Goal: Transaction & Acquisition: Purchase product/service

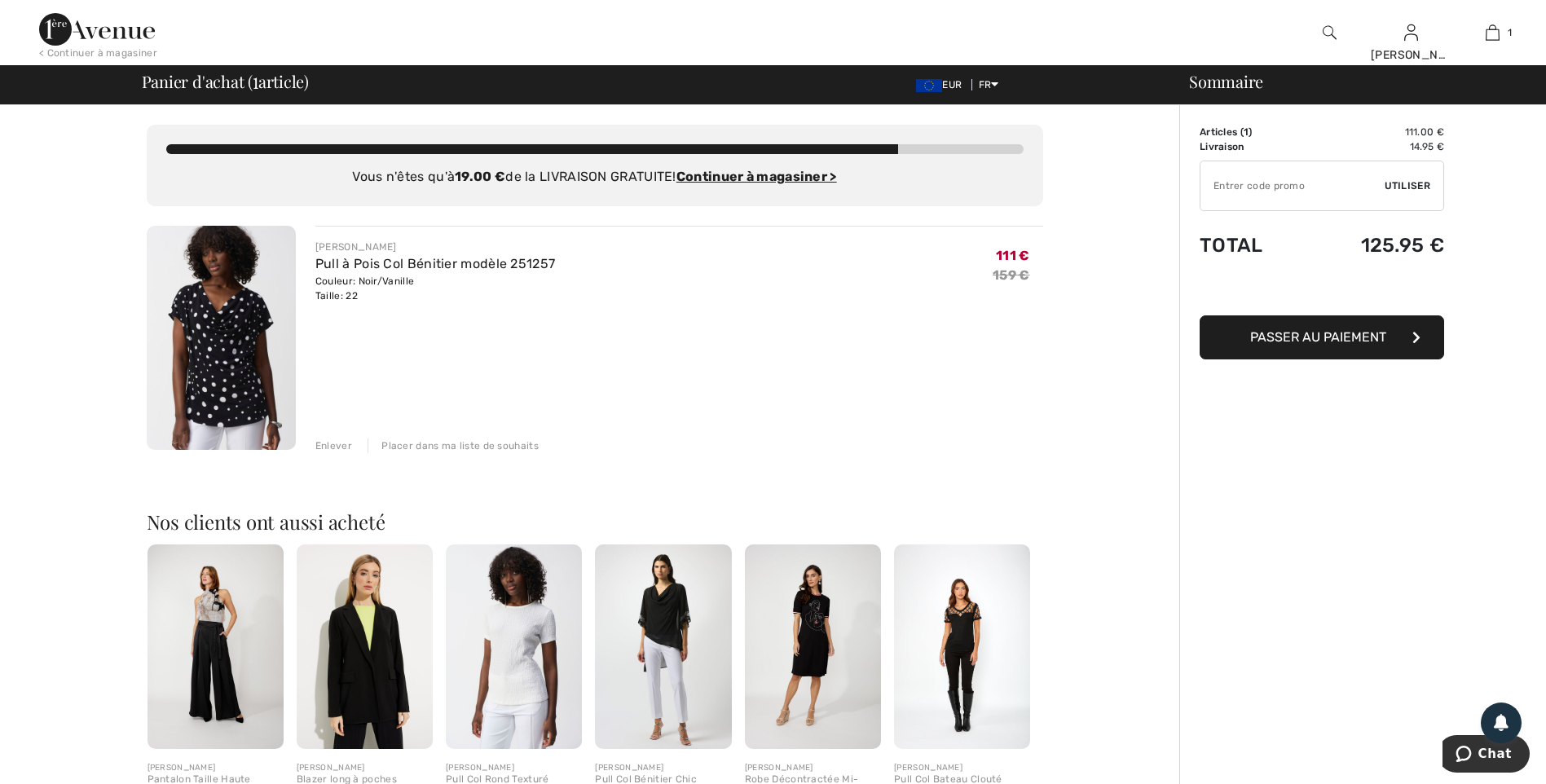
click at [213, 347] on img at bounding box center [220, 338] width 149 height 224
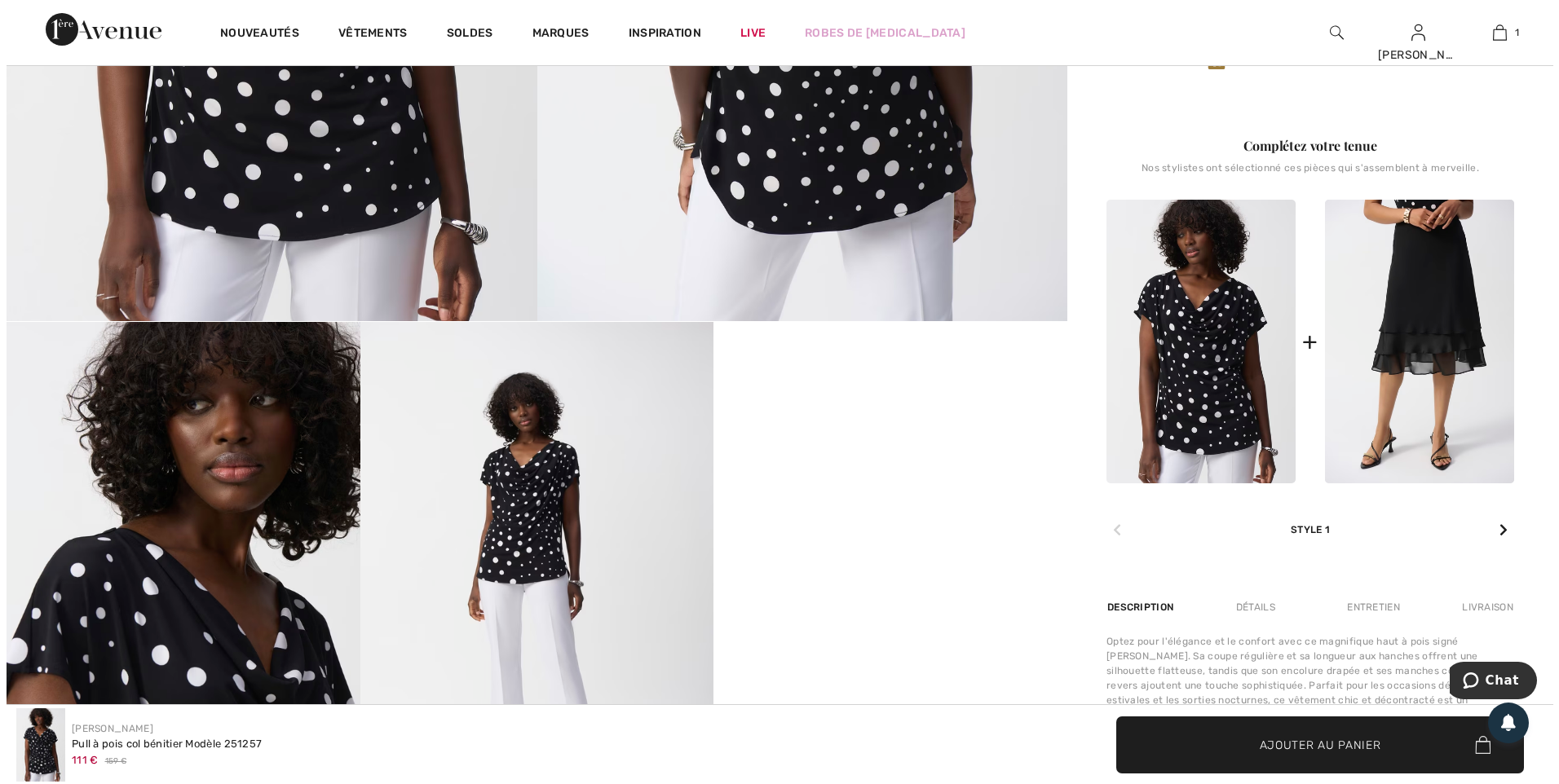
scroll to position [163, 0]
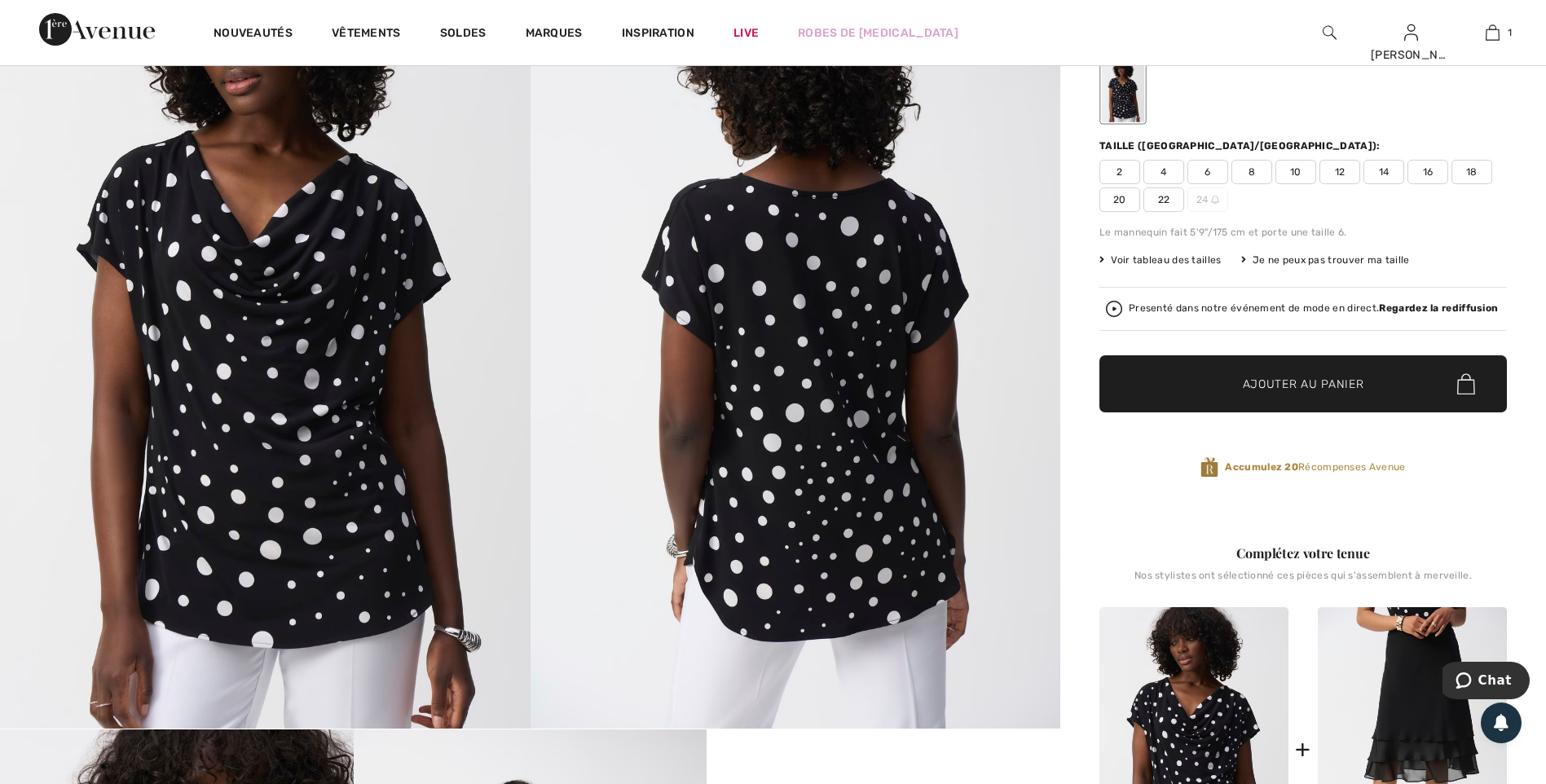
click at [326, 362] on img at bounding box center [265, 331] width 530 height 795
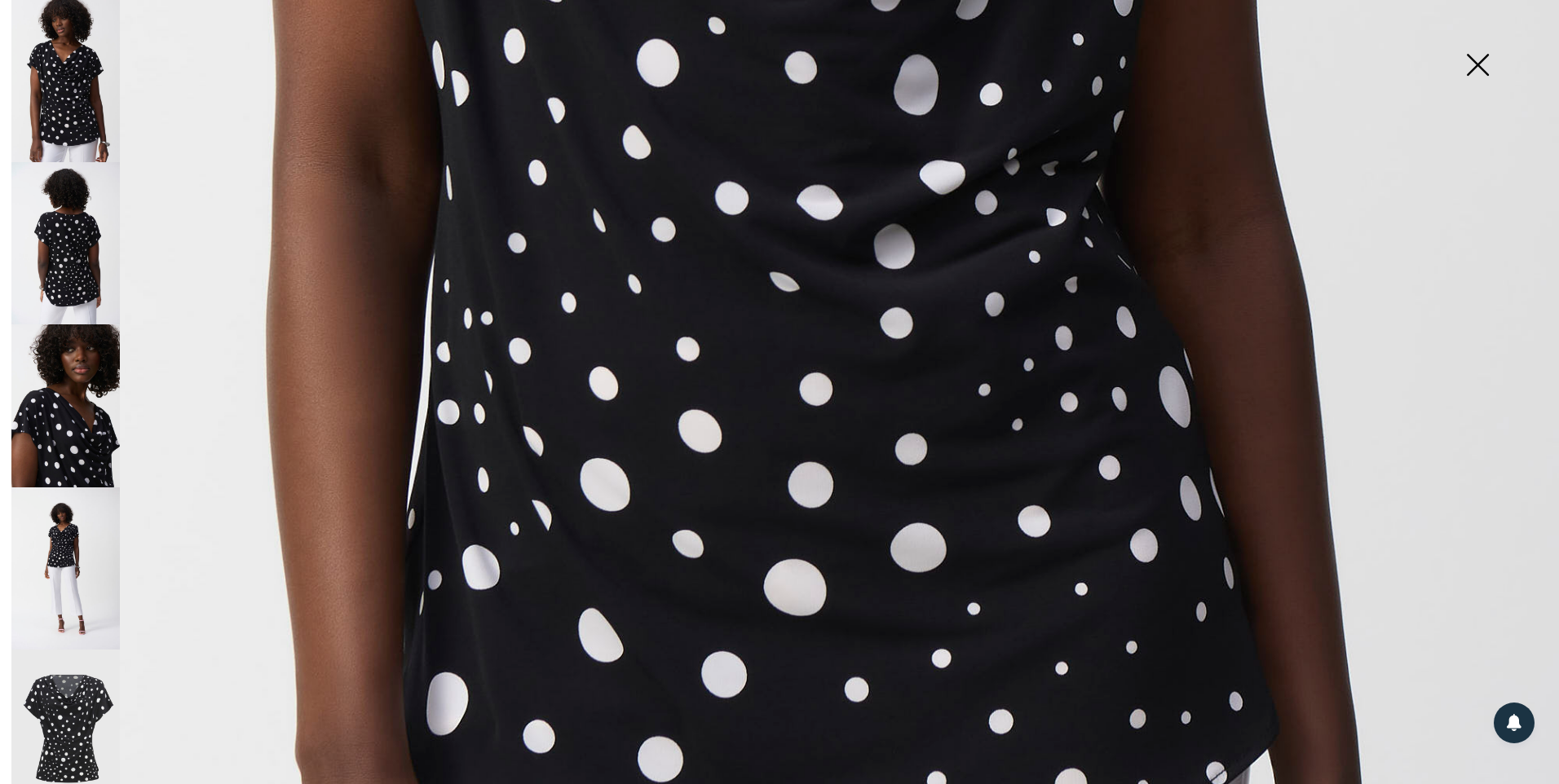
scroll to position [1059, 0]
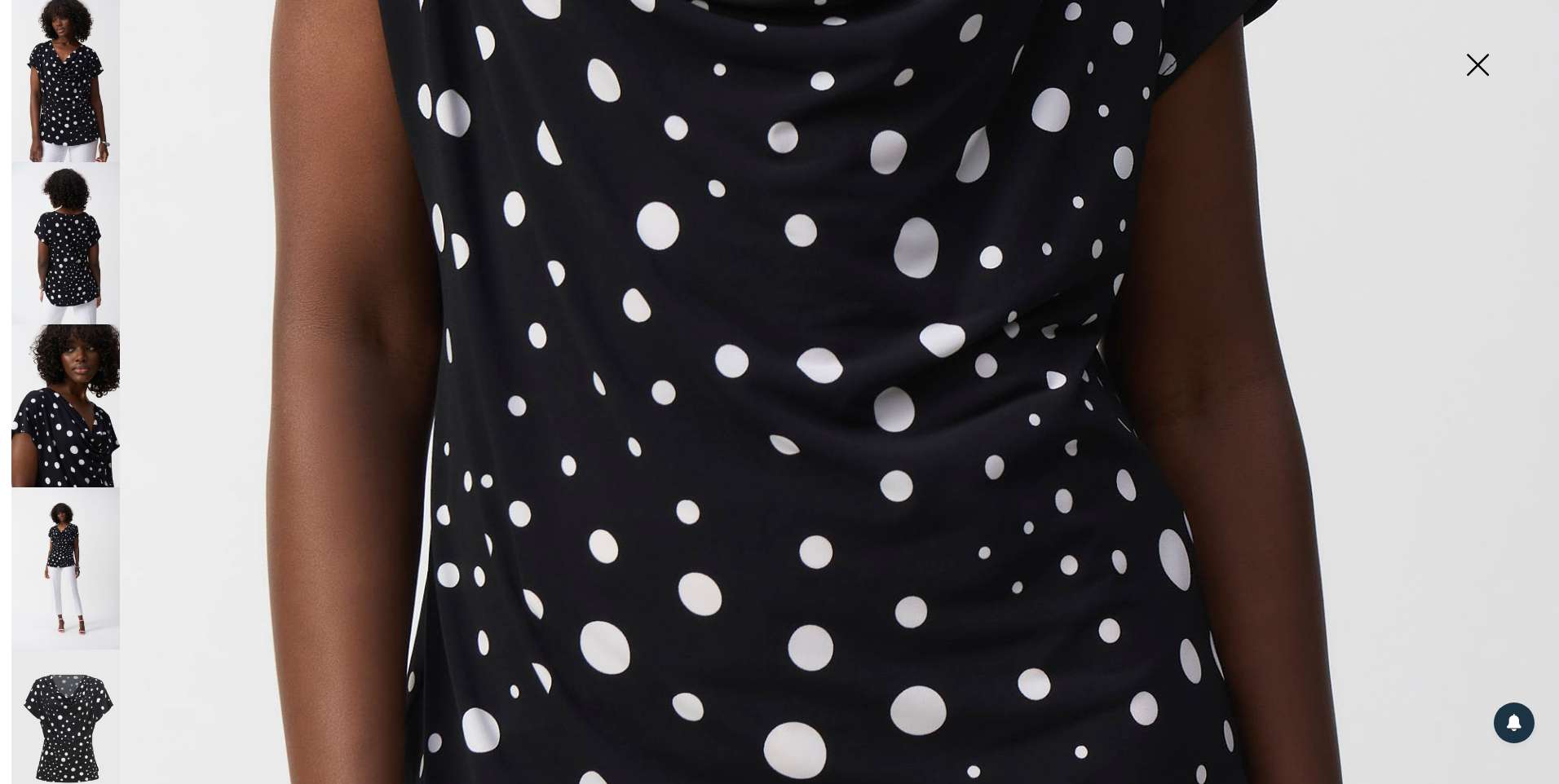
click at [66, 243] on img at bounding box center [65, 243] width 109 height 162
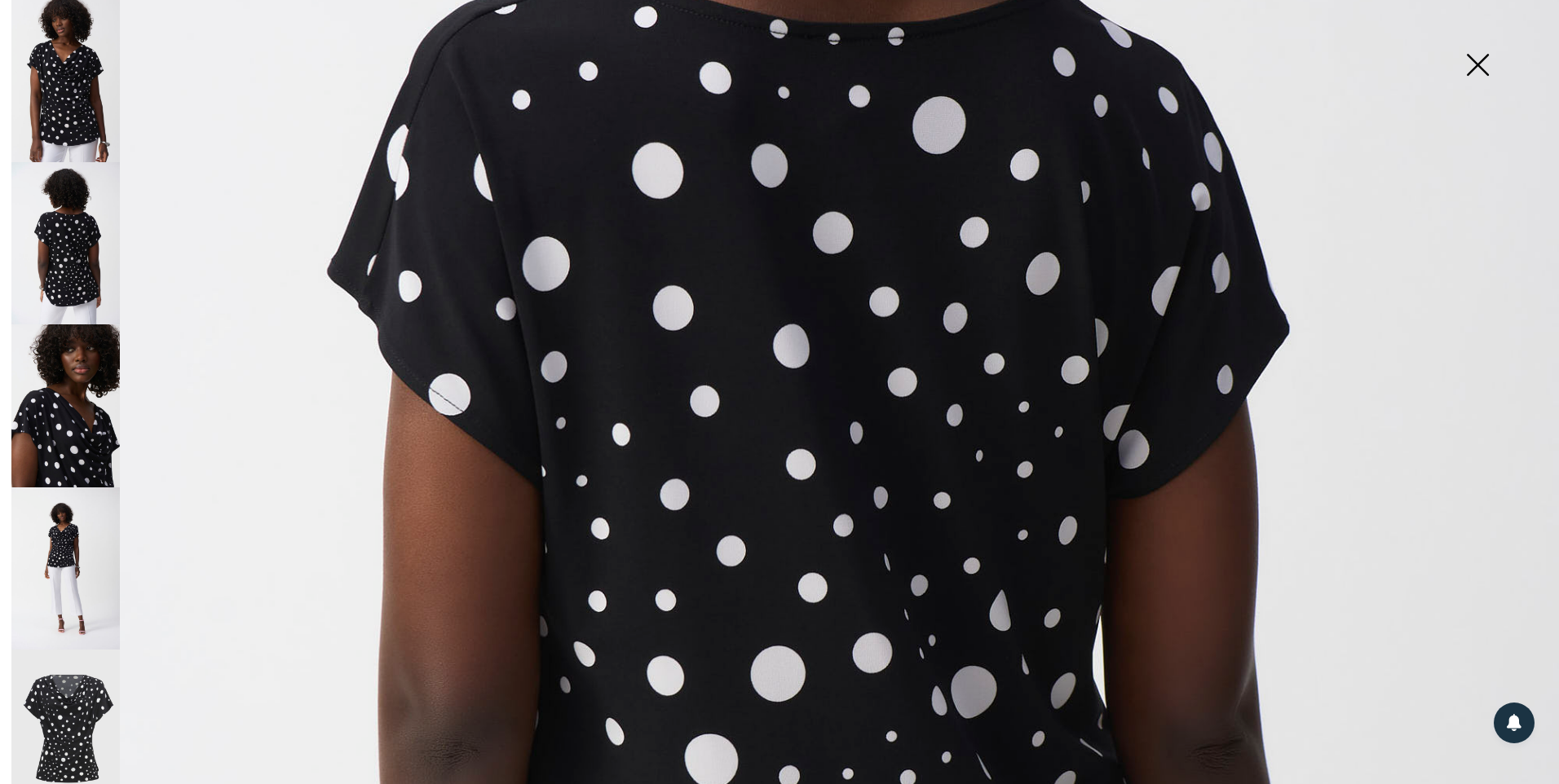
scroll to position [652, 0]
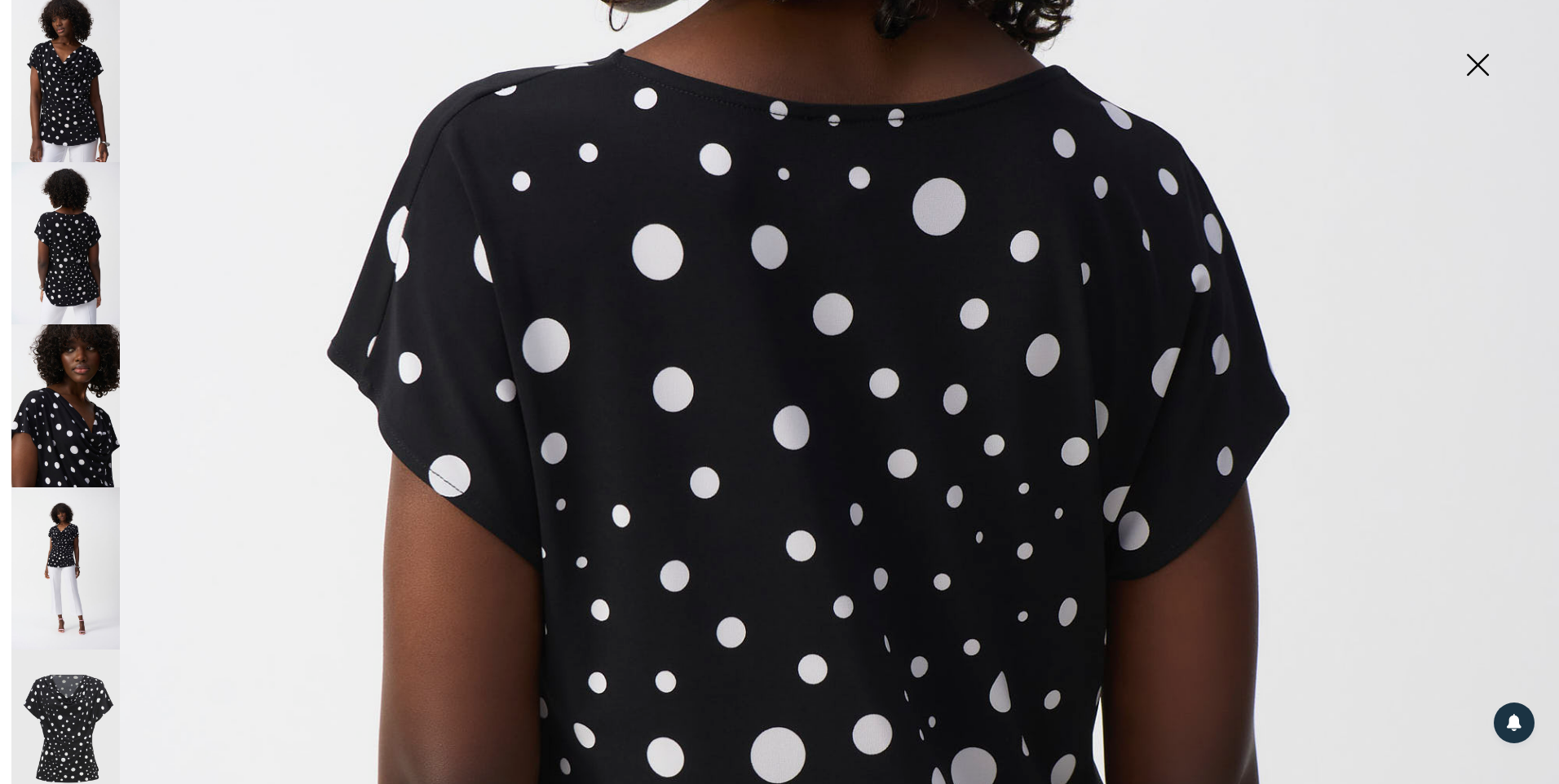
click at [79, 429] on img at bounding box center [65, 406] width 109 height 162
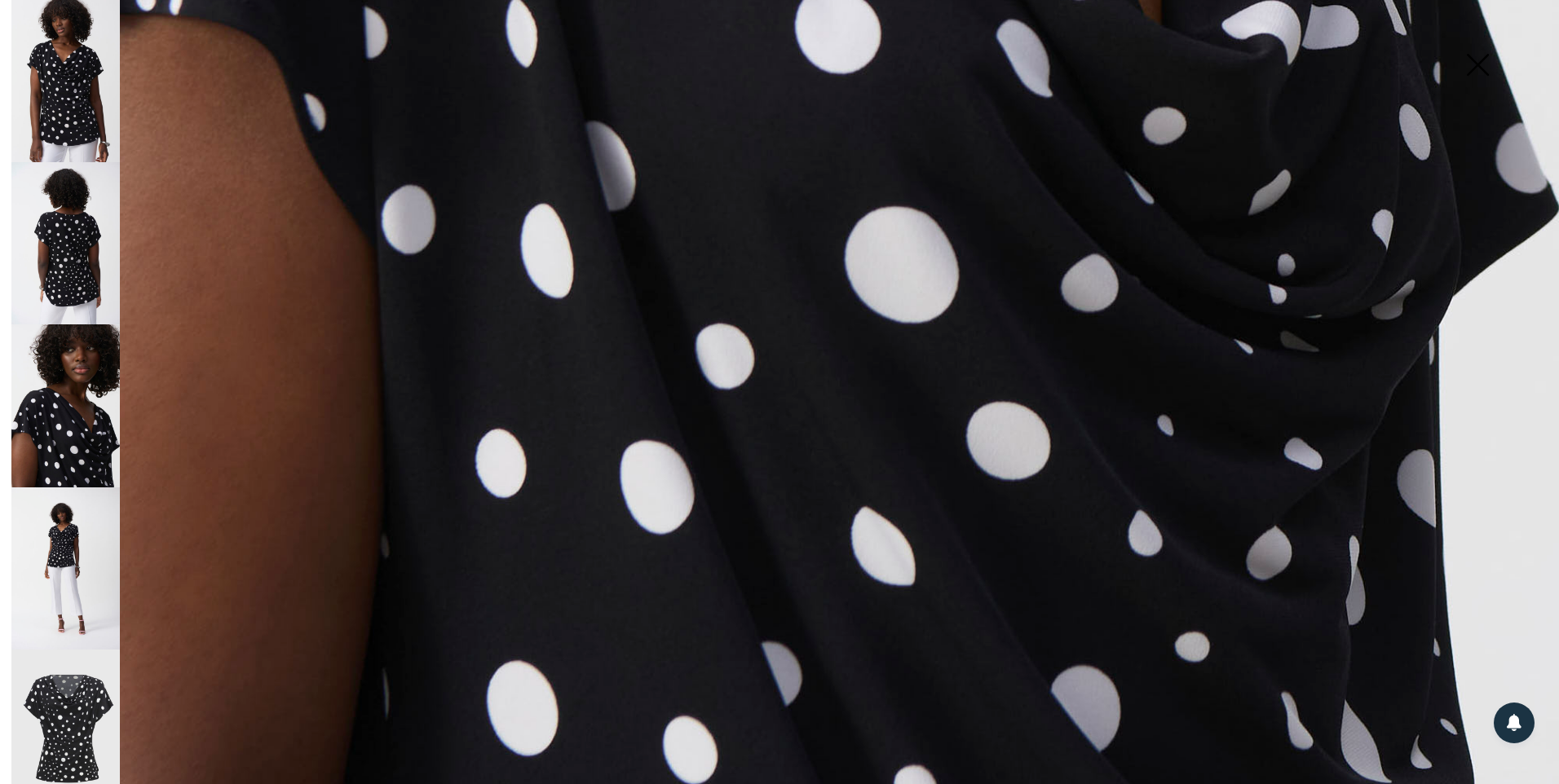
scroll to position [1452, 0]
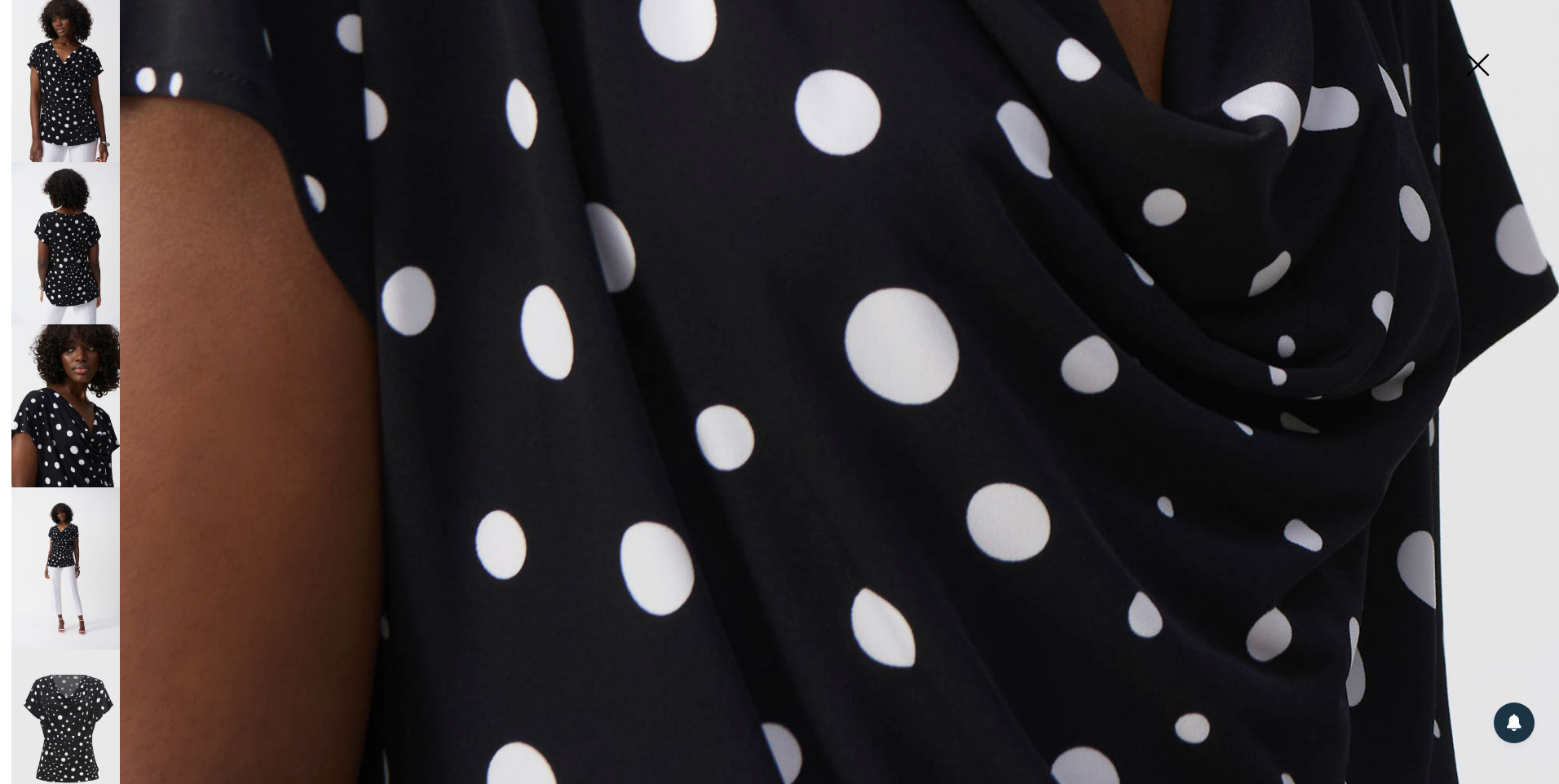
click at [65, 537] on img at bounding box center [65, 569] width 109 height 162
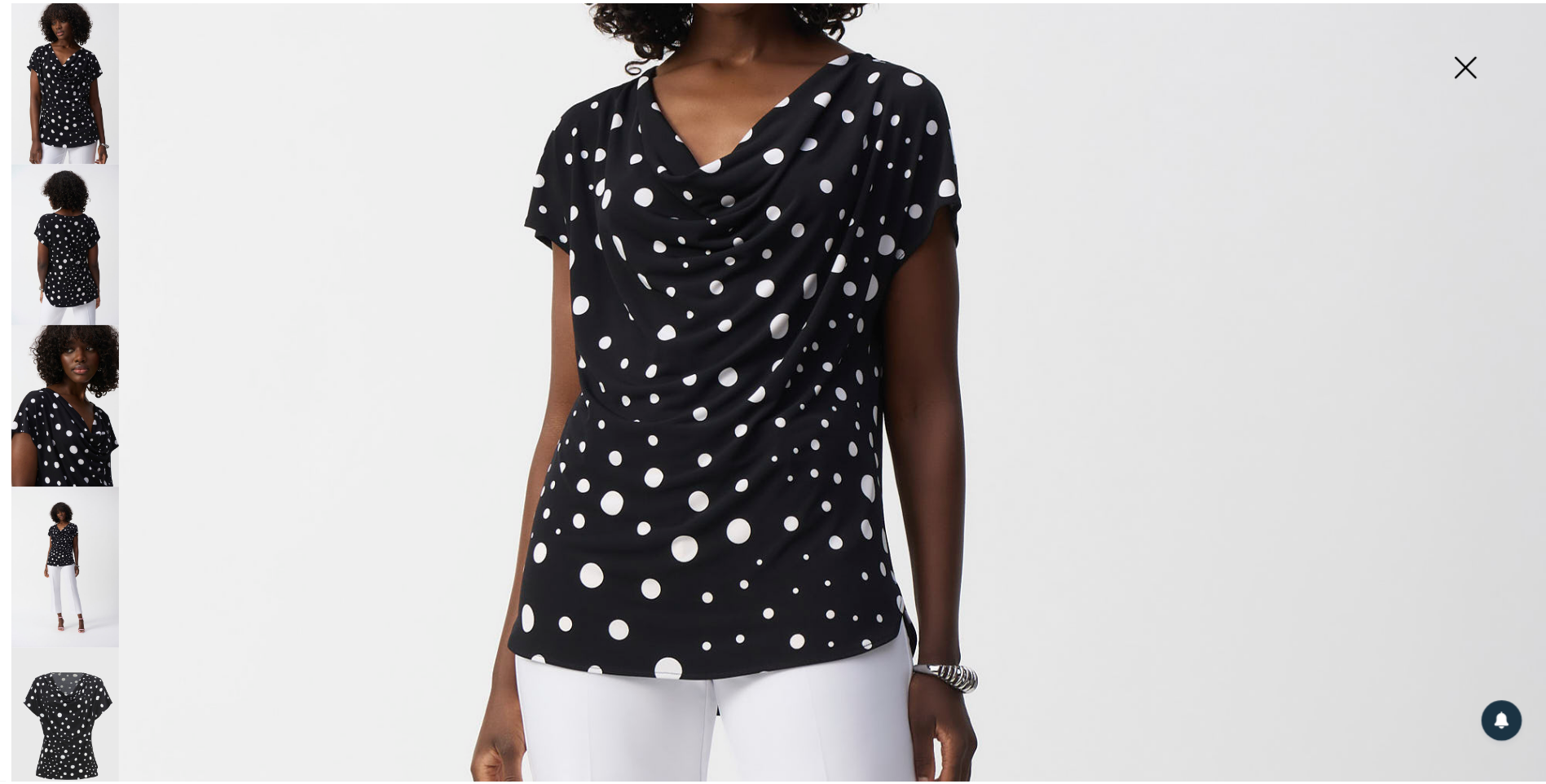
scroll to position [392, 0]
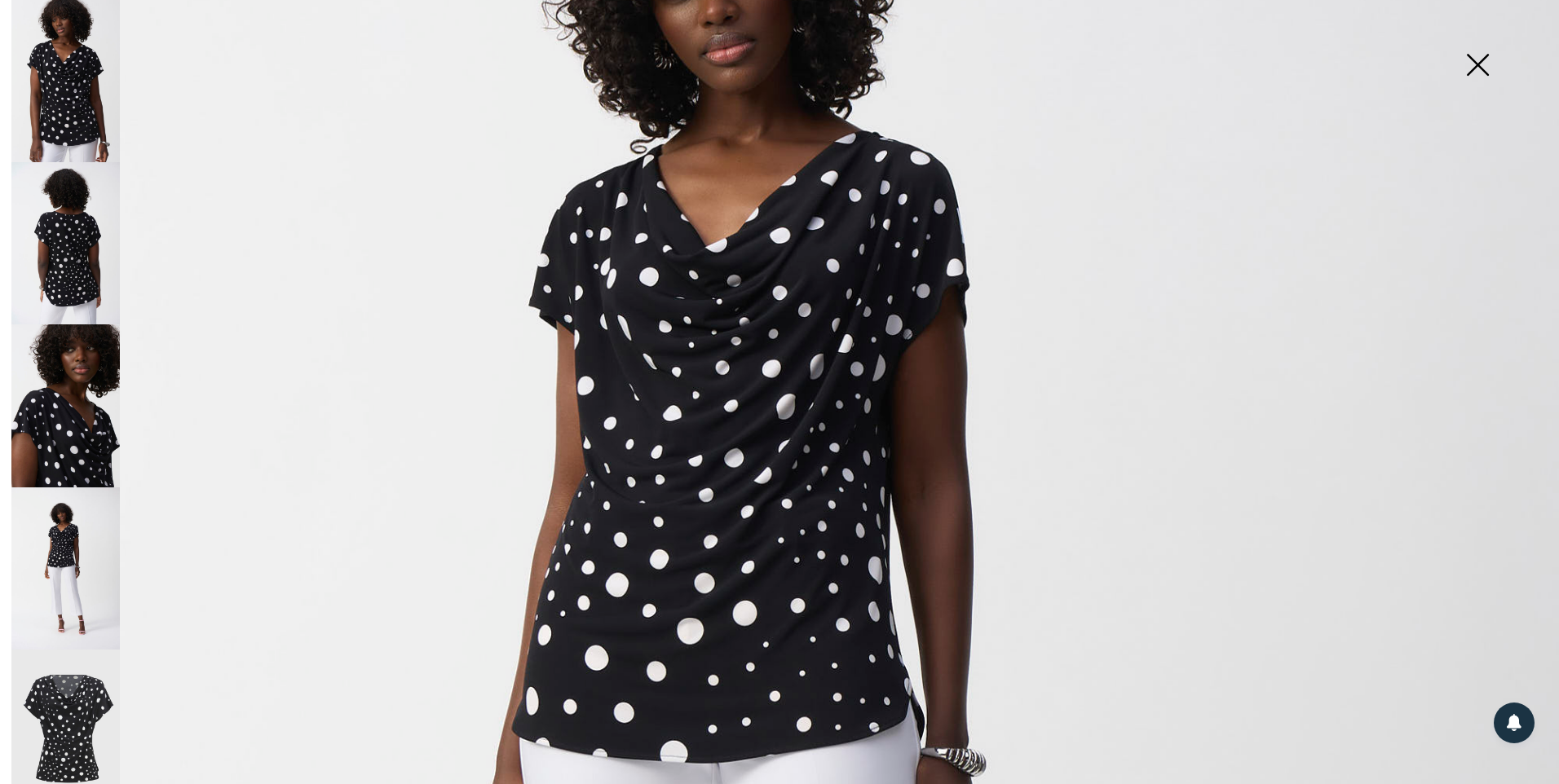
click at [1472, 65] on img at bounding box center [1477, 66] width 81 height 84
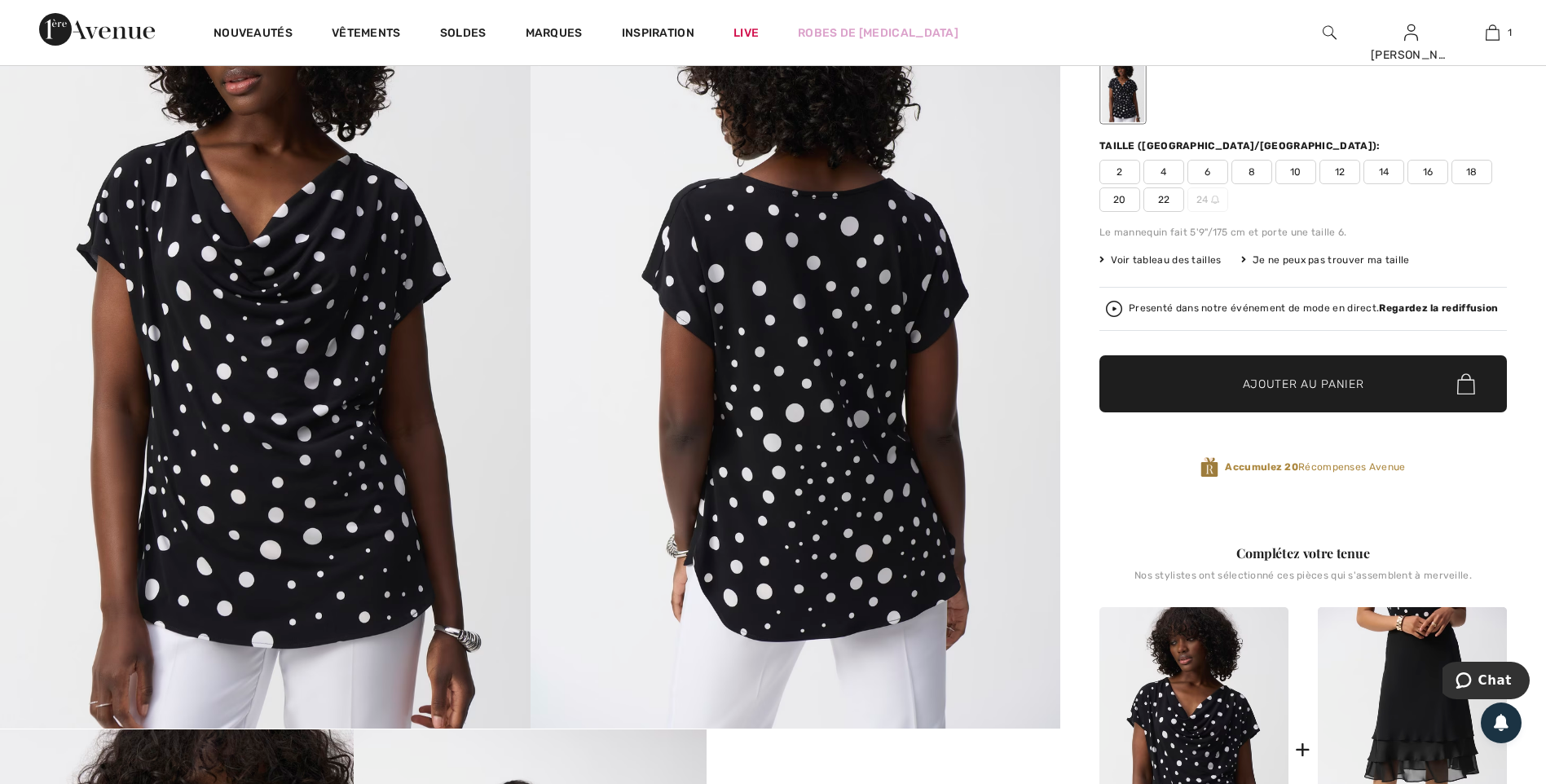
scroll to position [0, 0]
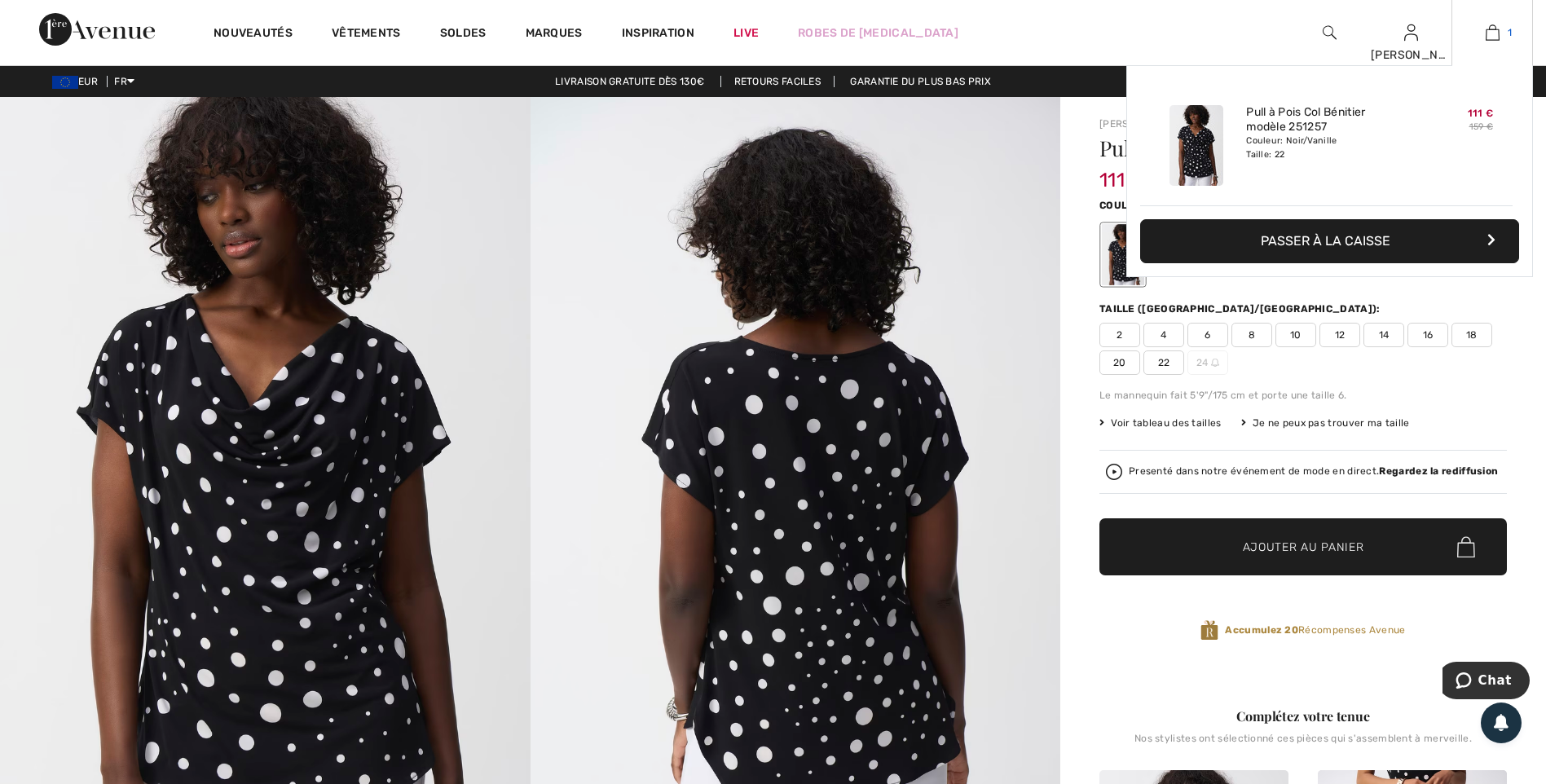
click at [1493, 34] on img at bounding box center [1492, 33] width 14 height 19
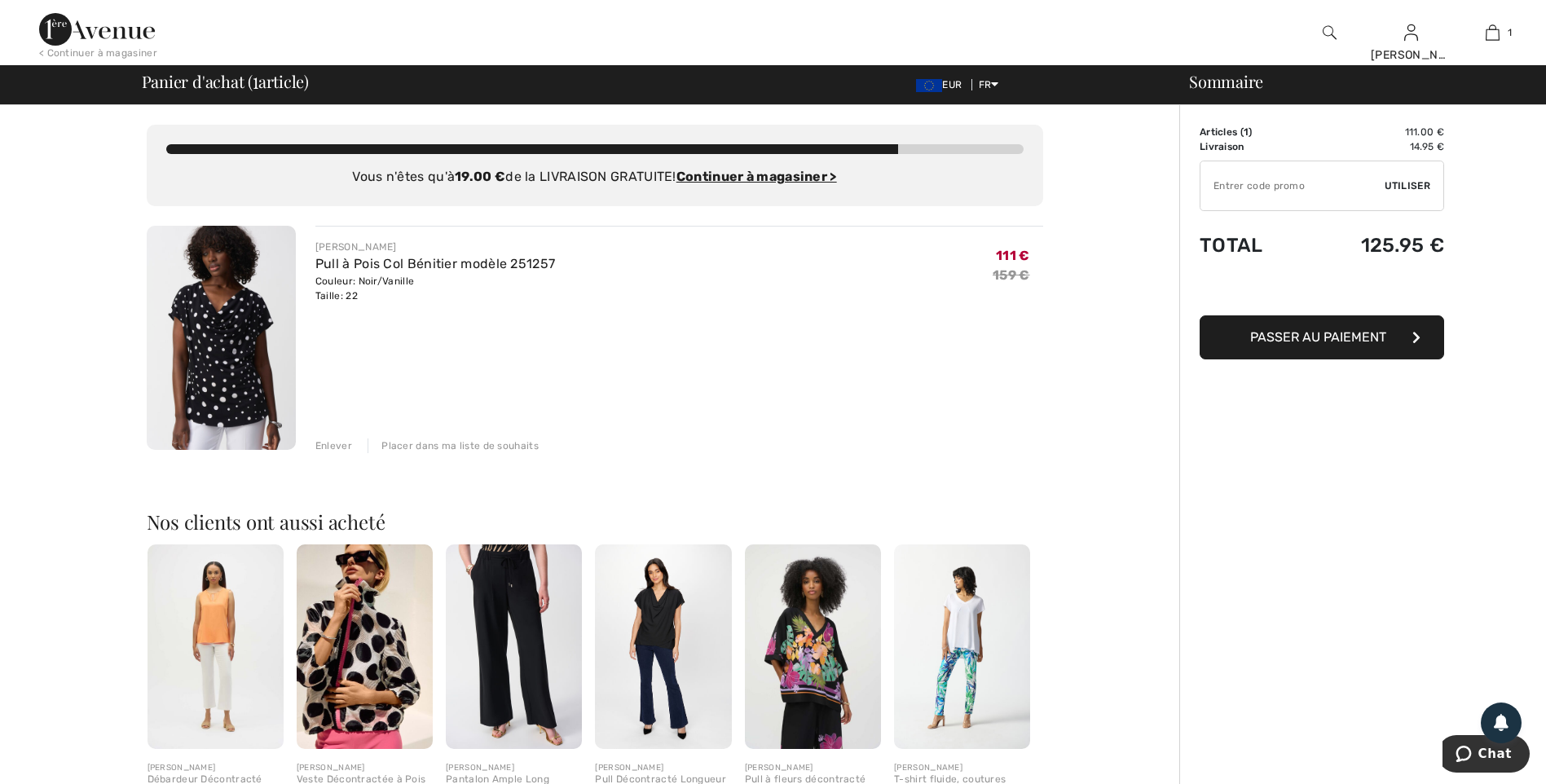
click at [247, 339] on img at bounding box center [220, 338] width 149 height 224
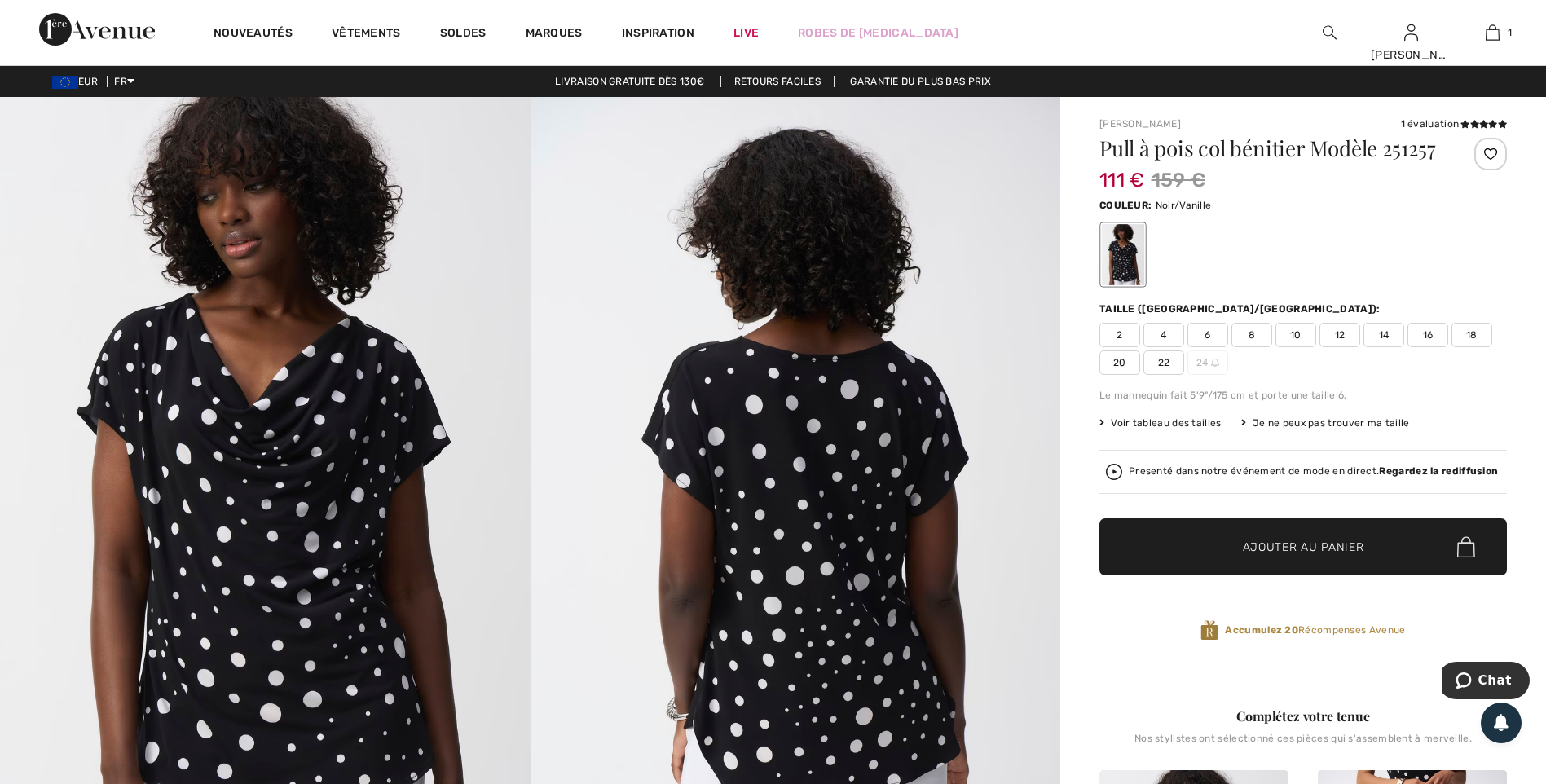
click at [447, 439] on img at bounding box center [265, 494] width 530 height 795
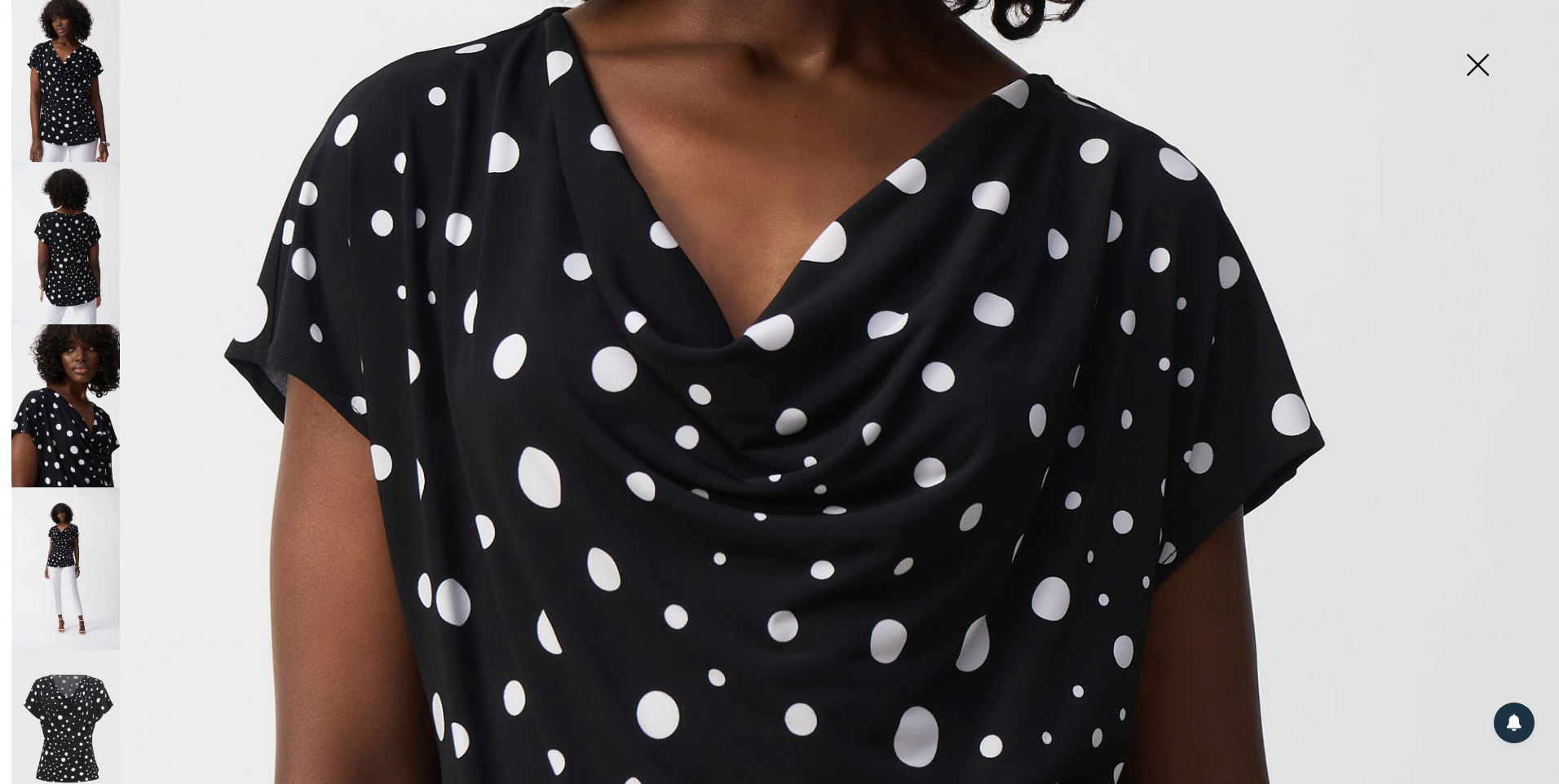
scroll to position [489, 0]
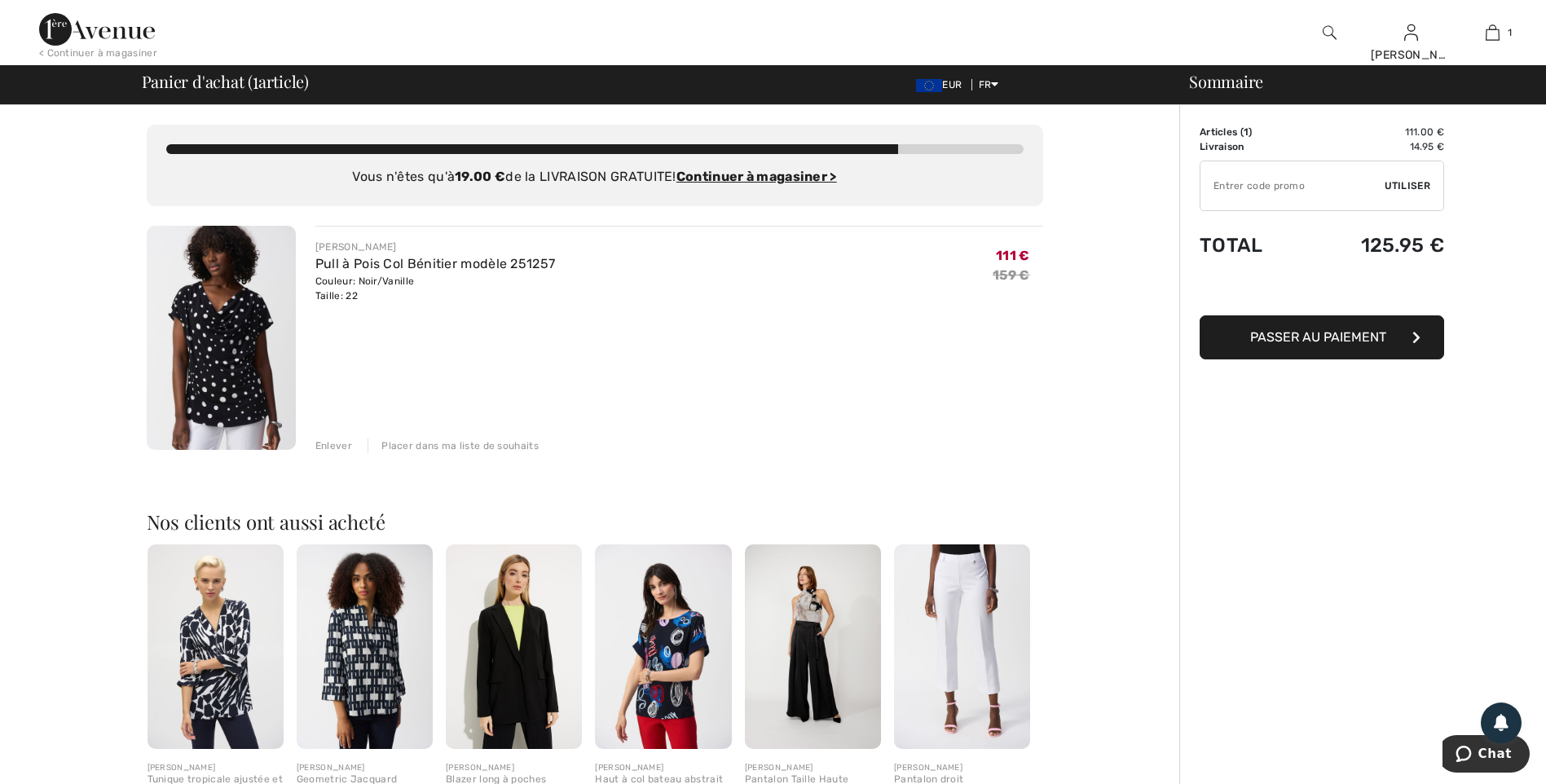
click at [1323, 336] on span "Passer au paiement" at bounding box center [1318, 337] width 136 height 16
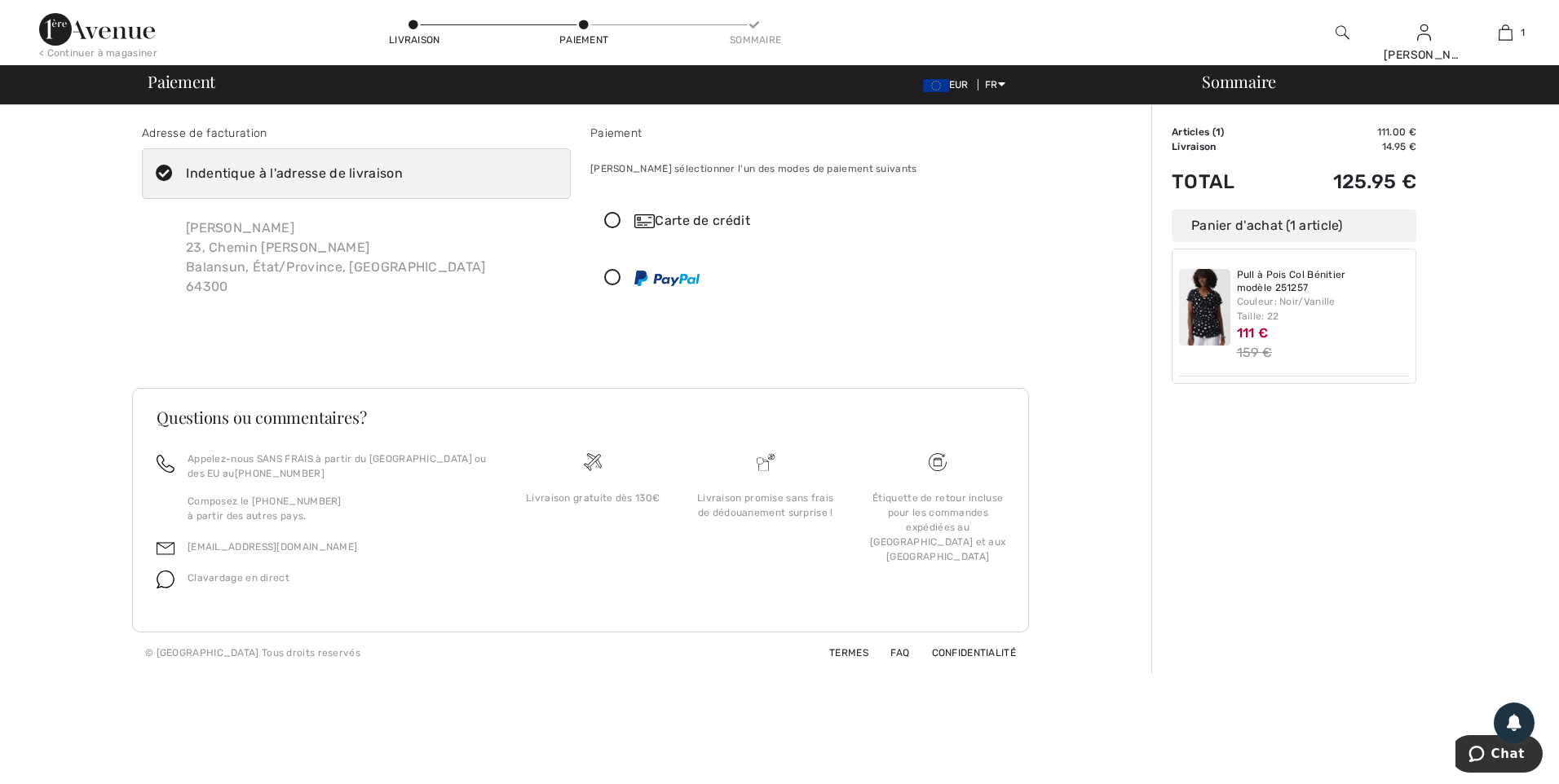
click at [616, 217] on icon at bounding box center [612, 220] width 43 height 17
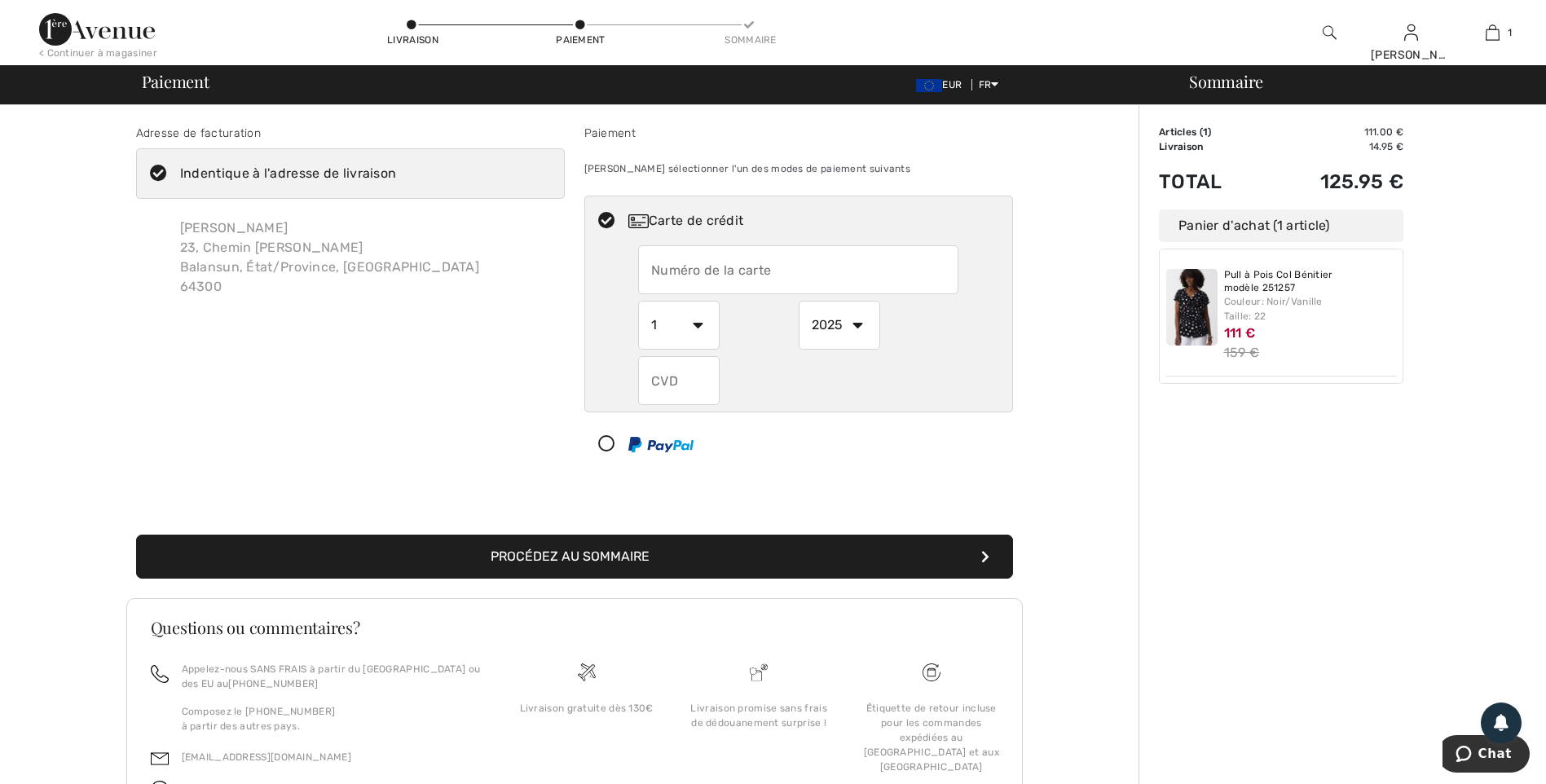
click at [670, 265] on input "text" at bounding box center [797, 269] width 320 height 49
type input "[CREDIT_CARD_NUMBER]"
click at [698, 326] on select "1 2 3 4 5 6 7 8 9 10 11 12" at bounding box center [678, 325] width 81 height 49
select select "10"
click at [638, 301] on select "1 2 3 4 5 6 7 8 9 10 11 12" at bounding box center [678, 325] width 81 height 49
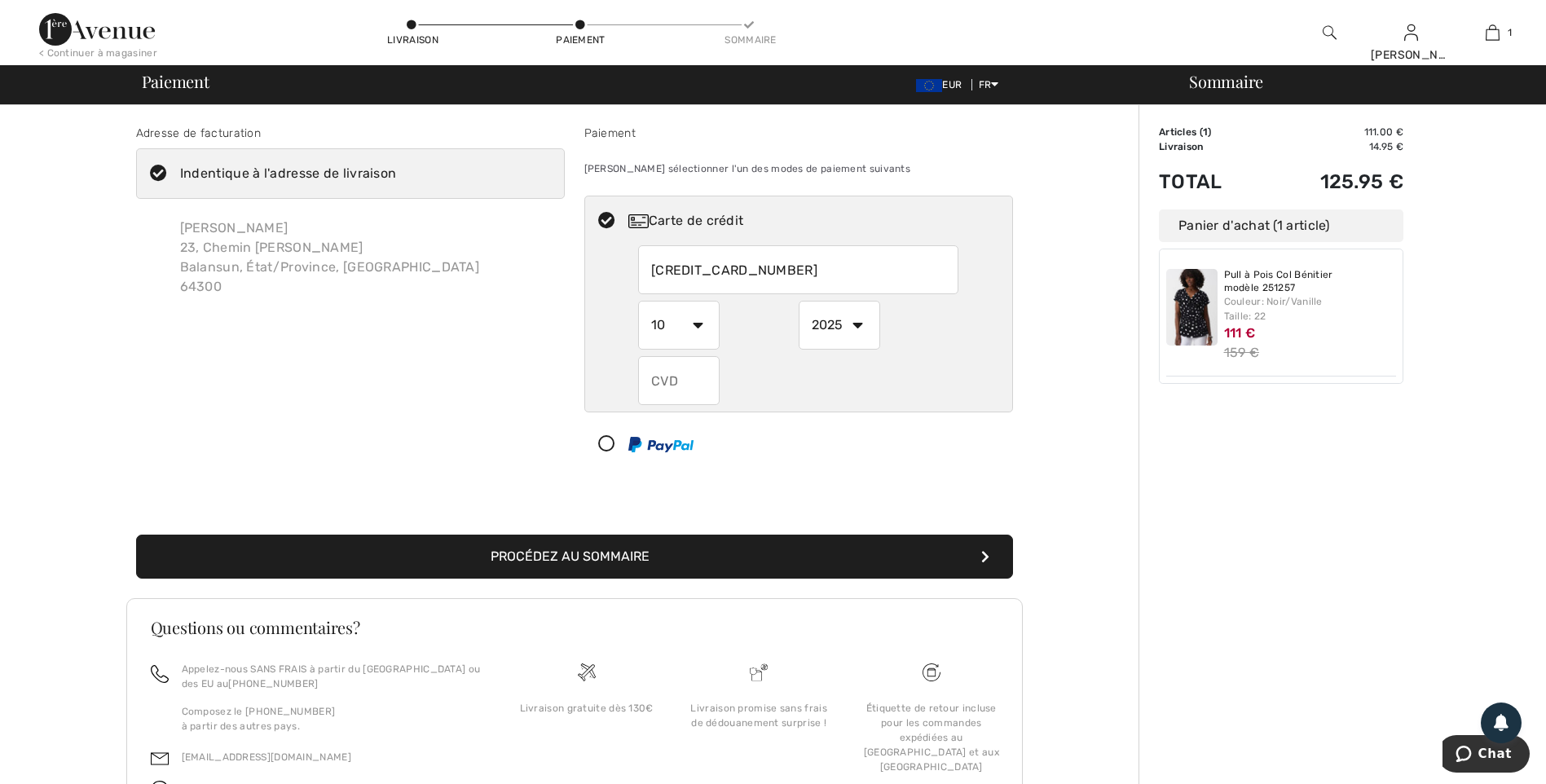
click at [677, 378] on input "text" at bounding box center [678, 380] width 81 height 49
type input "776"
click at [595, 553] on button "Procédez au sommaire" at bounding box center [574, 556] width 877 height 44
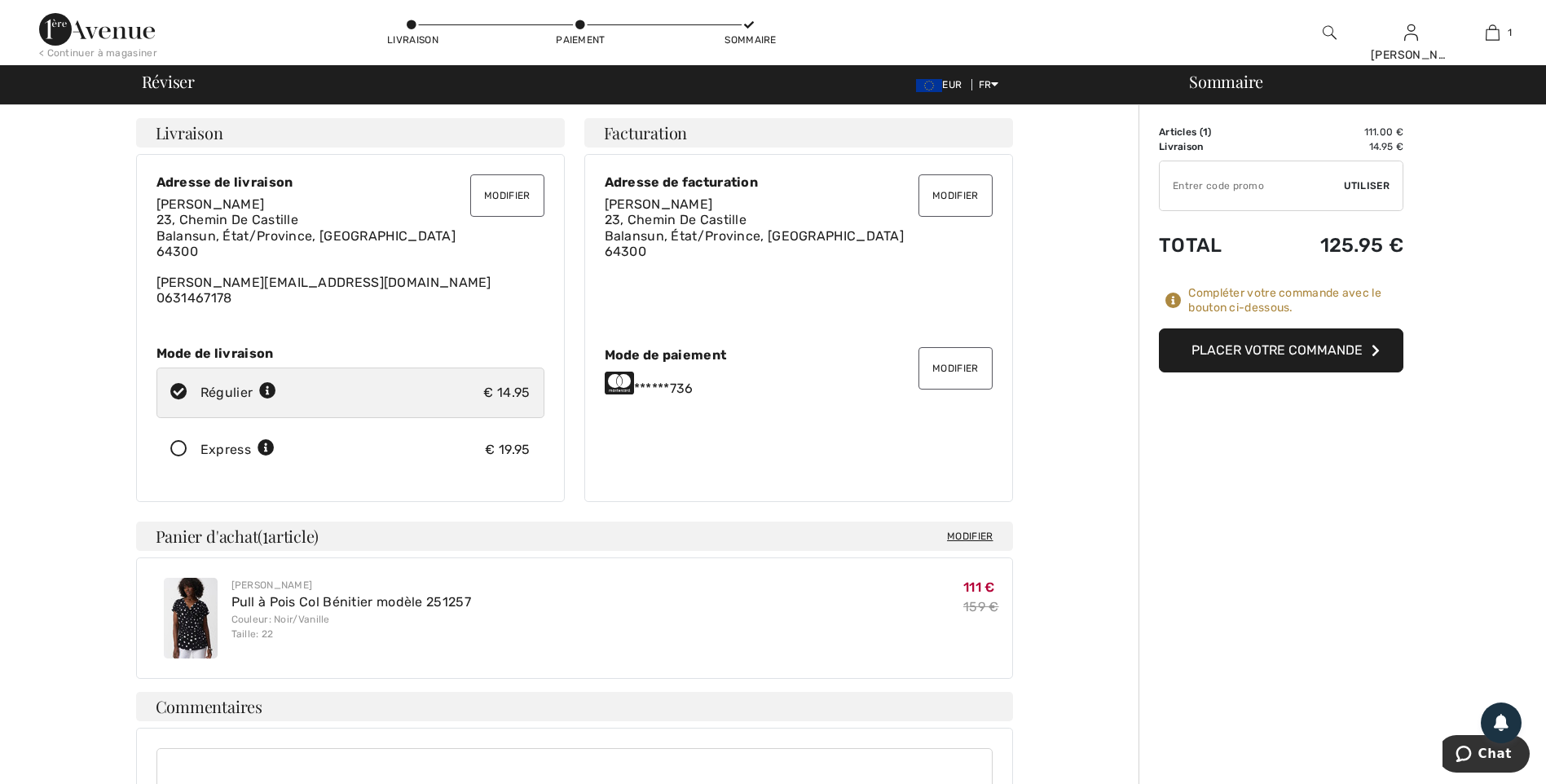
click at [1275, 352] on button "Placer votre commande" at bounding box center [1281, 350] width 244 height 44
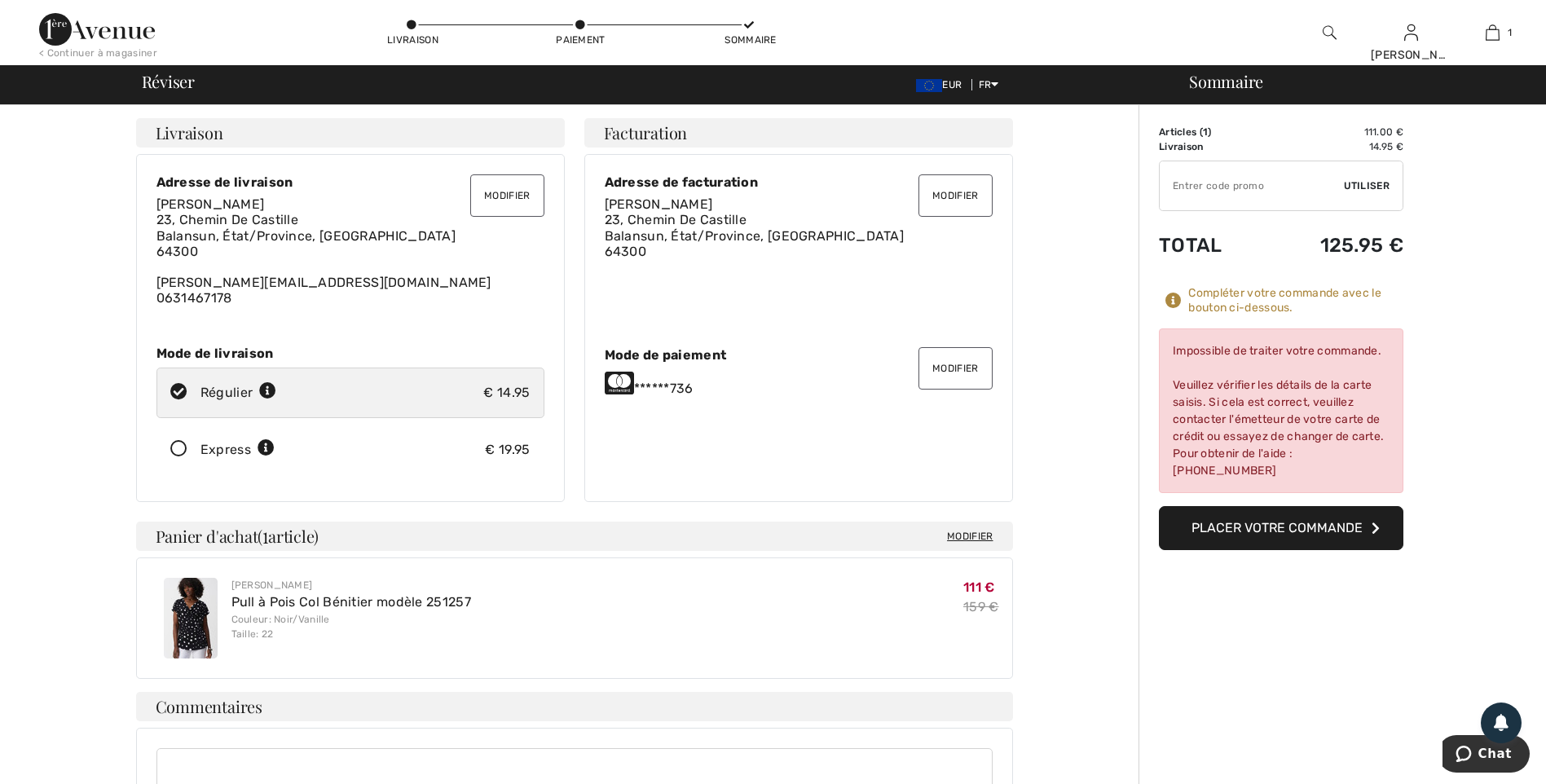
click at [1240, 524] on button "Placer votre commande" at bounding box center [1281, 528] width 244 height 44
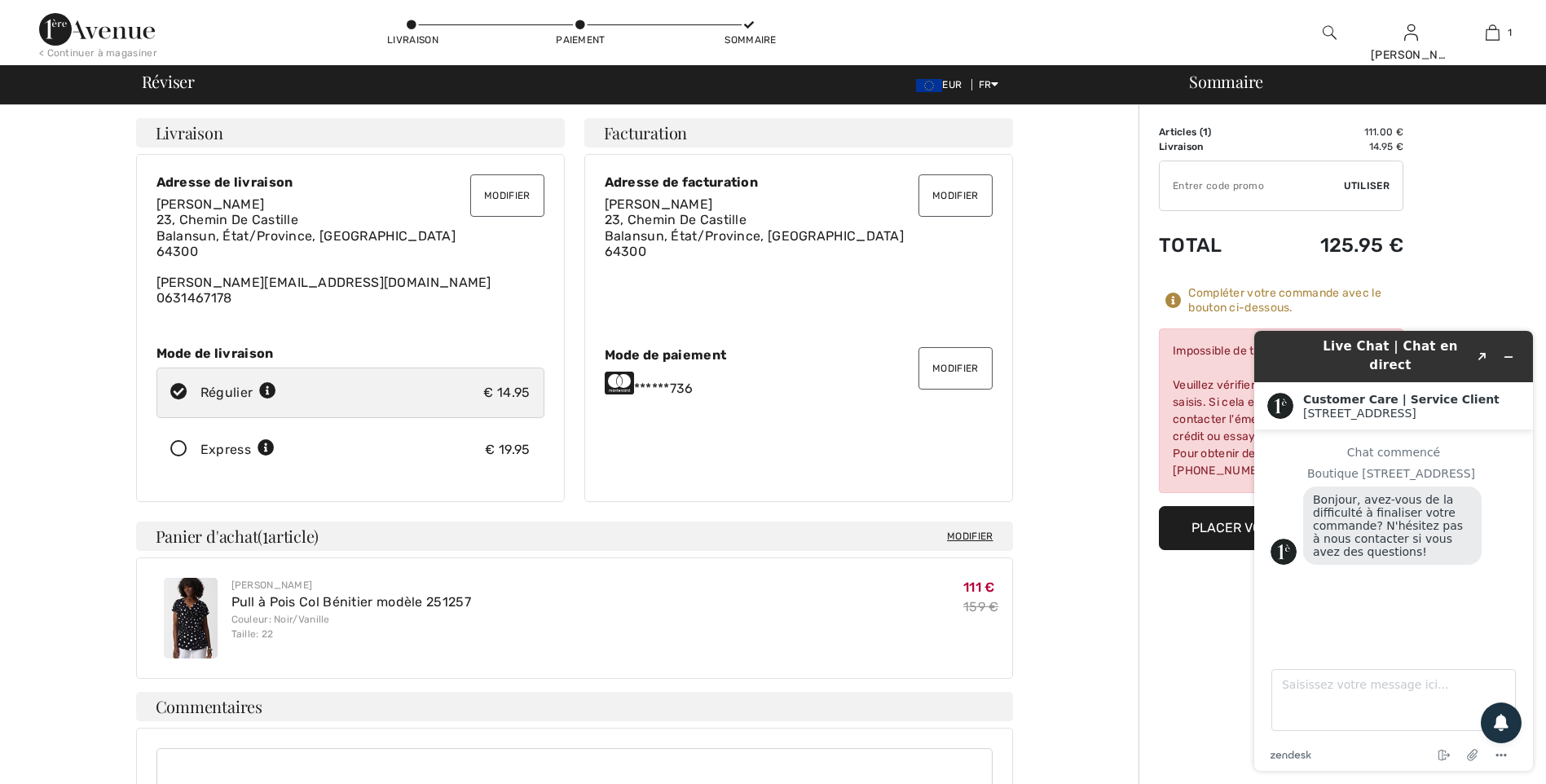
click at [1072, 304] on div "Pour compléter votre commande, défiler vers le bas. Impossible de traiter votre…" at bounding box center [574, 639] width 1129 height 1070
click at [1510, 351] on icon "Réduire le widget" at bounding box center [1508, 356] width 11 height 11
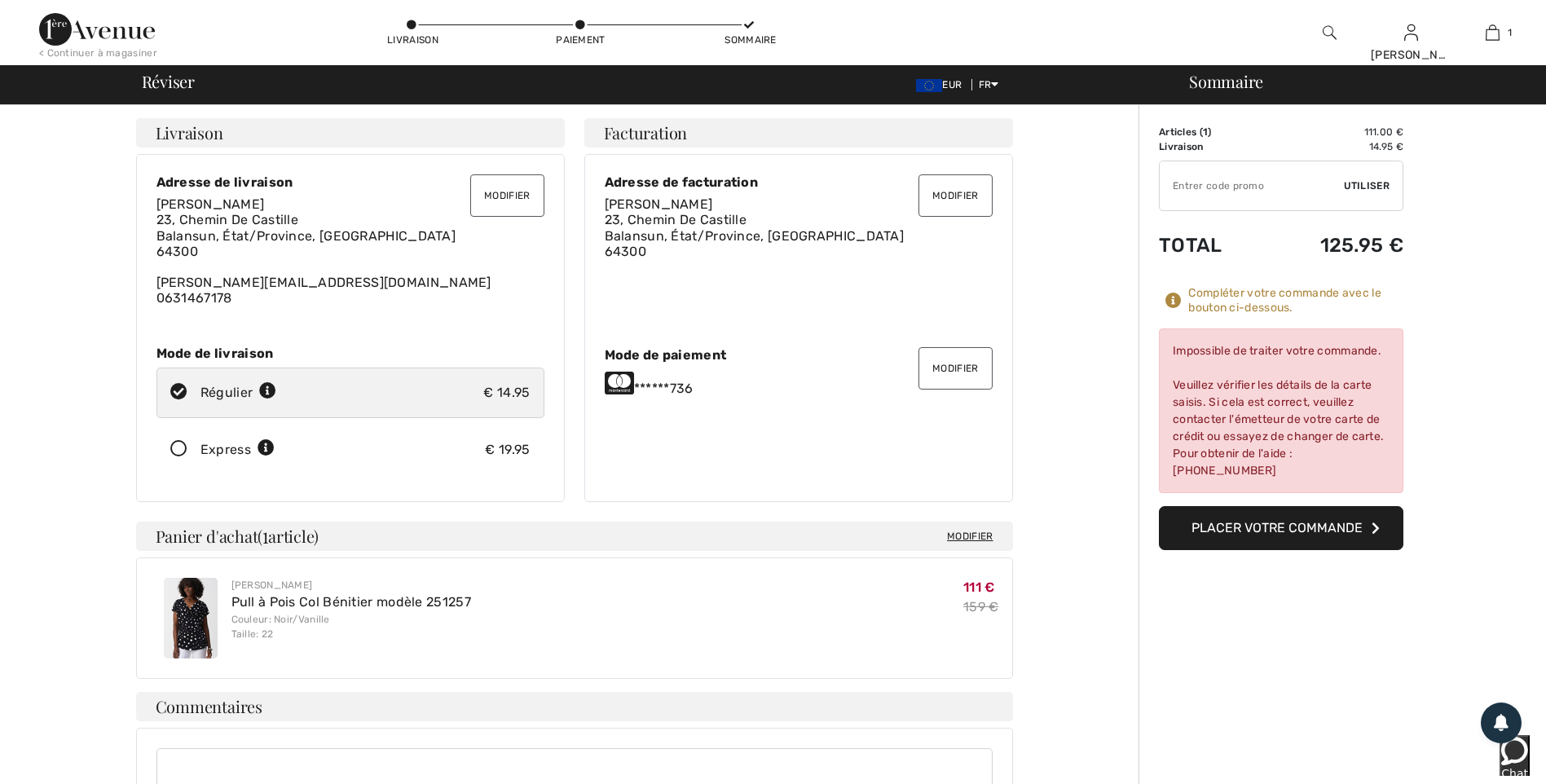
click at [942, 365] on button "Modifier" at bounding box center [954, 369] width 73 height 42
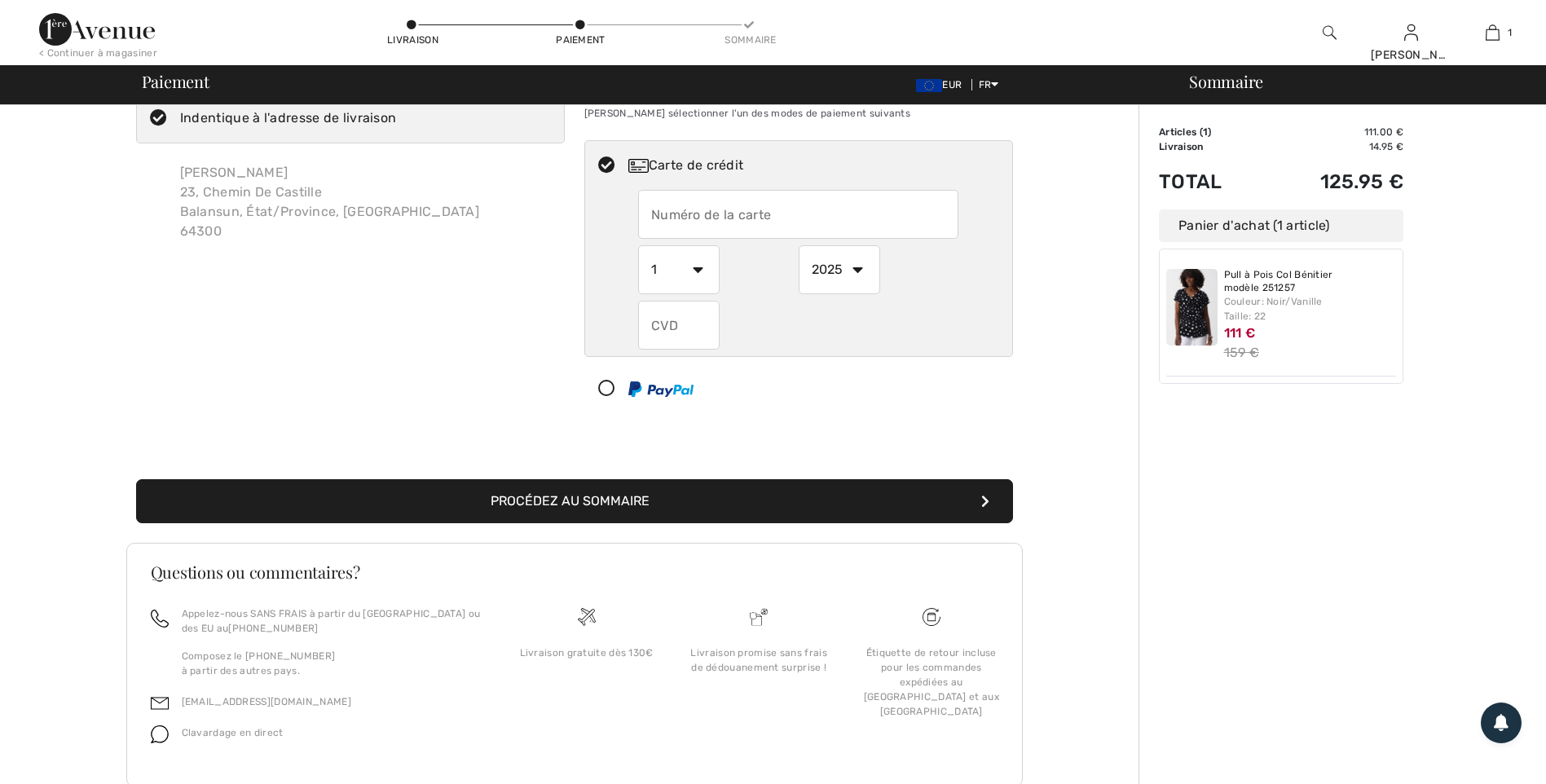
scroll to position [56, 0]
click at [657, 213] on input "text" at bounding box center [797, 213] width 320 height 49
radio input "true"
type input "[CREDIT_CARD_NUMBER]"
click at [698, 266] on select "1 2 3 4 5 6 7 8 9 10 11 12" at bounding box center [678, 269] width 81 height 49
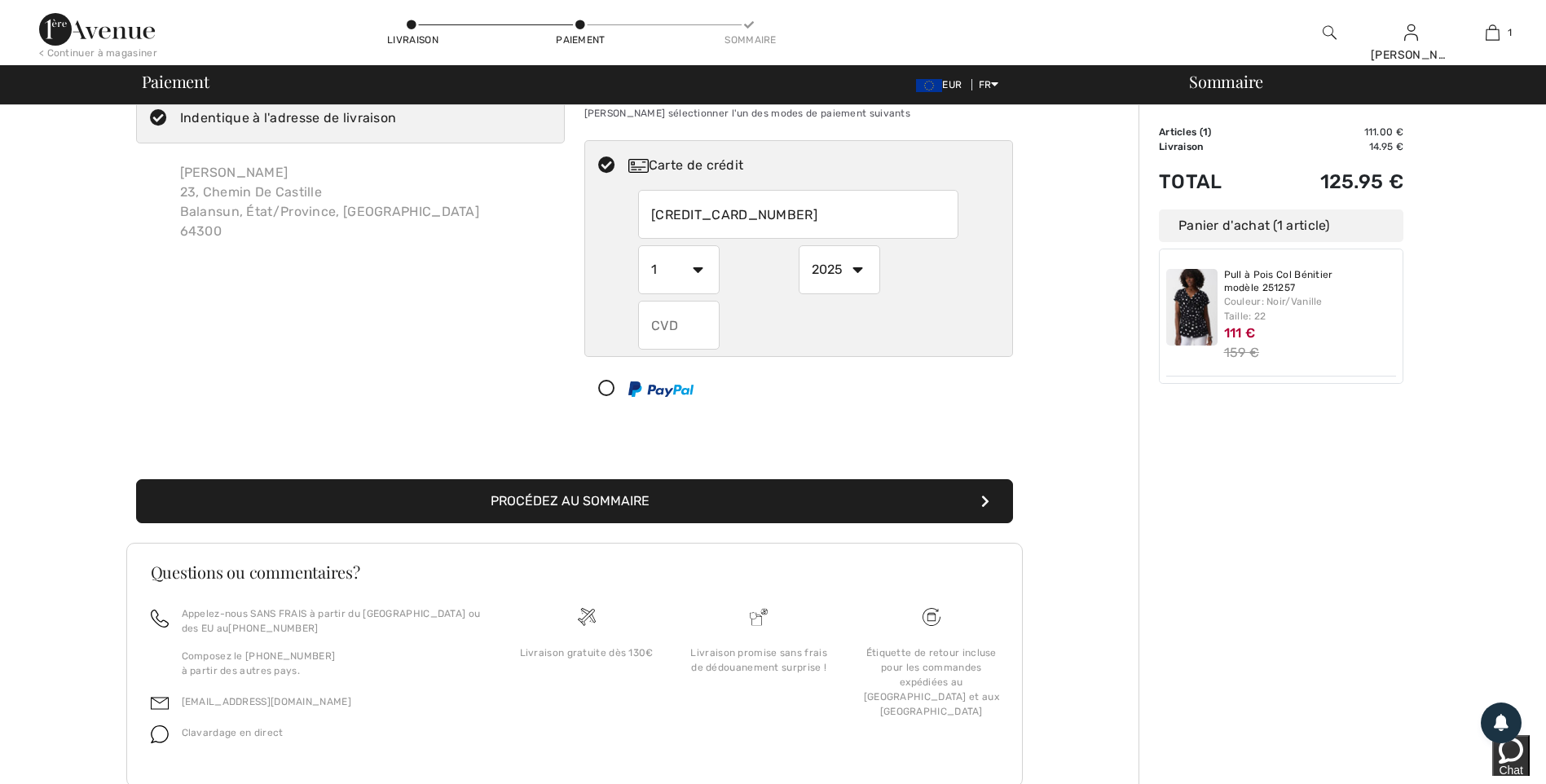
radio input "true"
select select "10"
click at [638, 245] on select "1 2 3 4 5 6 7 8 9 10 11 12" at bounding box center [678, 269] width 81 height 49
click at [860, 270] on select "2025 2026 2027 2028 2029 2030 2031 2032 2033 2034 2035" at bounding box center [839, 269] width 81 height 49
radio input "true"
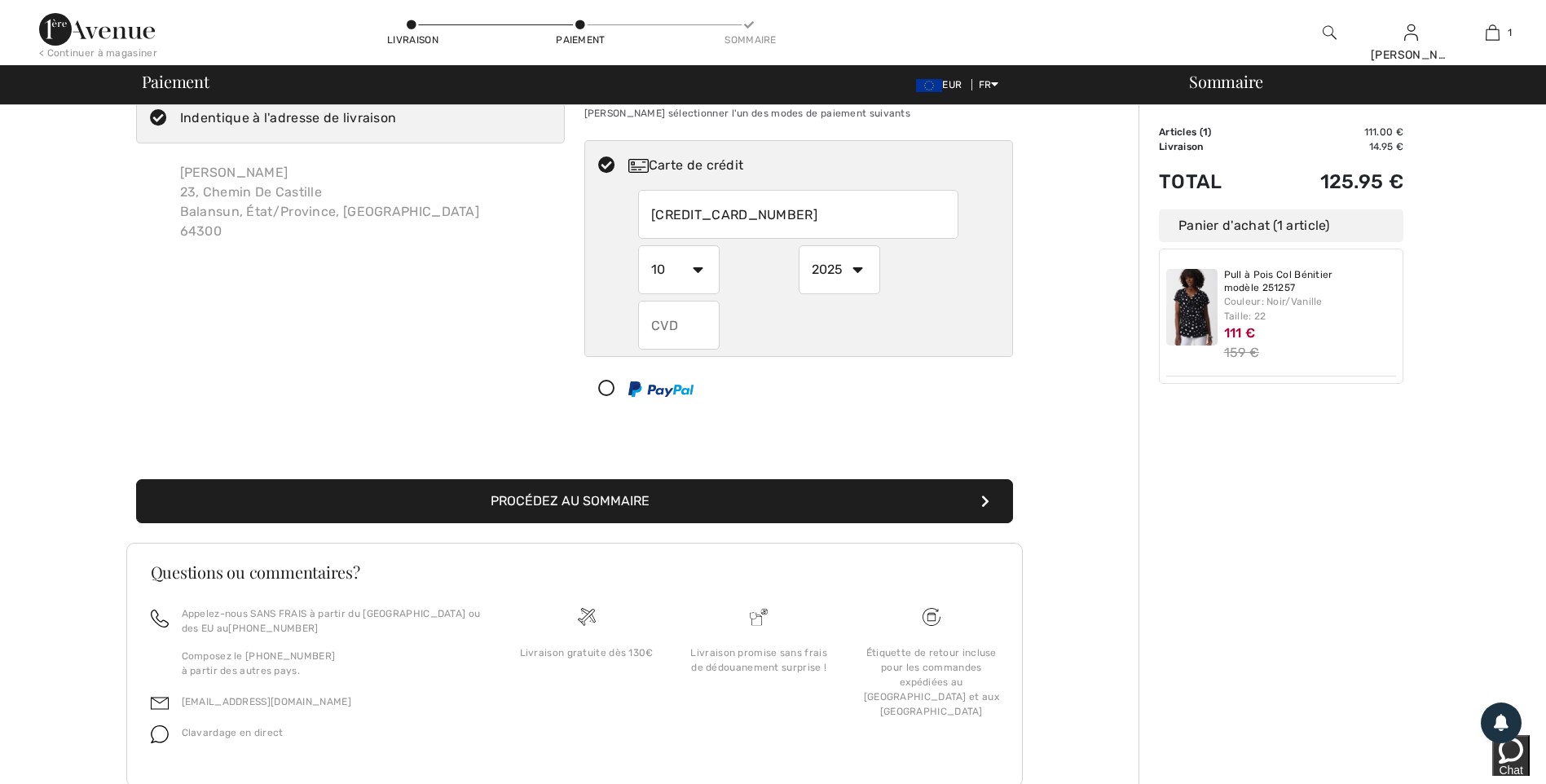
select select "2028"
click at [798, 245] on select "2025 2026 2027 2028 2029 2030 2031 2032 2033 2034 2035" at bounding box center [839, 269] width 81 height 49
click at [673, 326] on input "text" at bounding box center [678, 325] width 81 height 49
radio input "true"
type input "776"
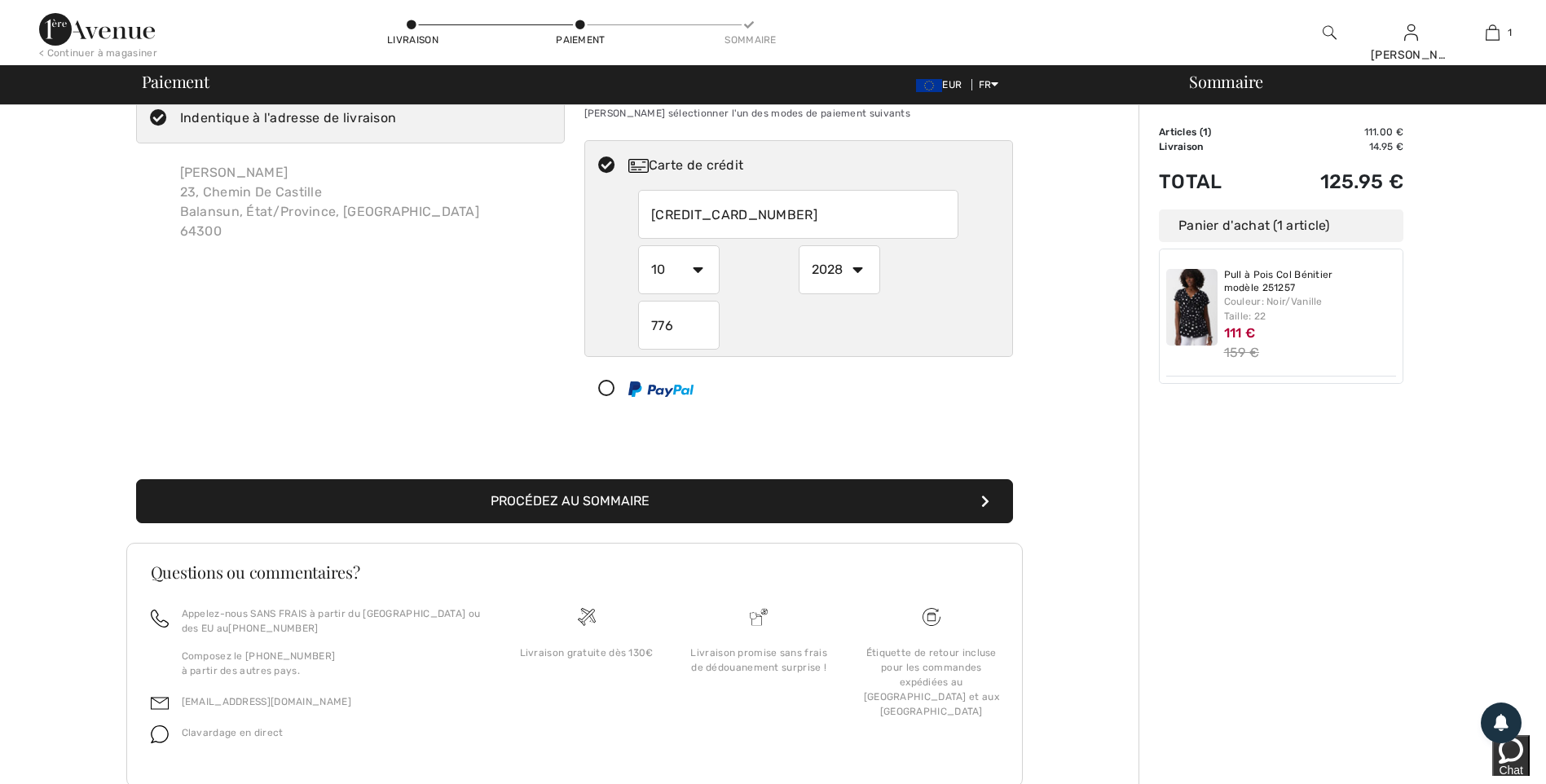
click at [635, 505] on button "Procédez au sommaire" at bounding box center [574, 501] width 877 height 44
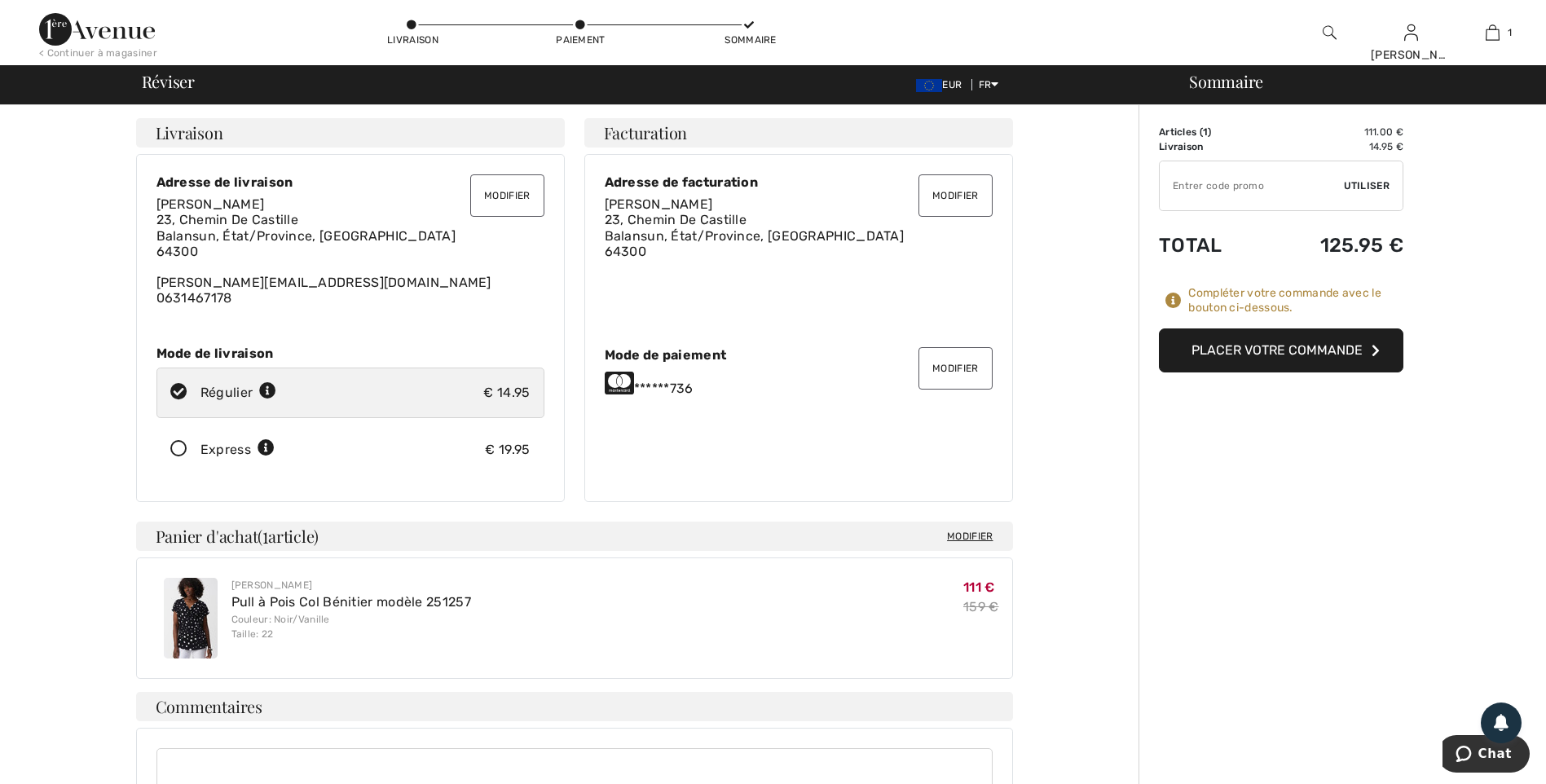
click at [1264, 353] on button "Placer votre commande" at bounding box center [1281, 350] width 244 height 44
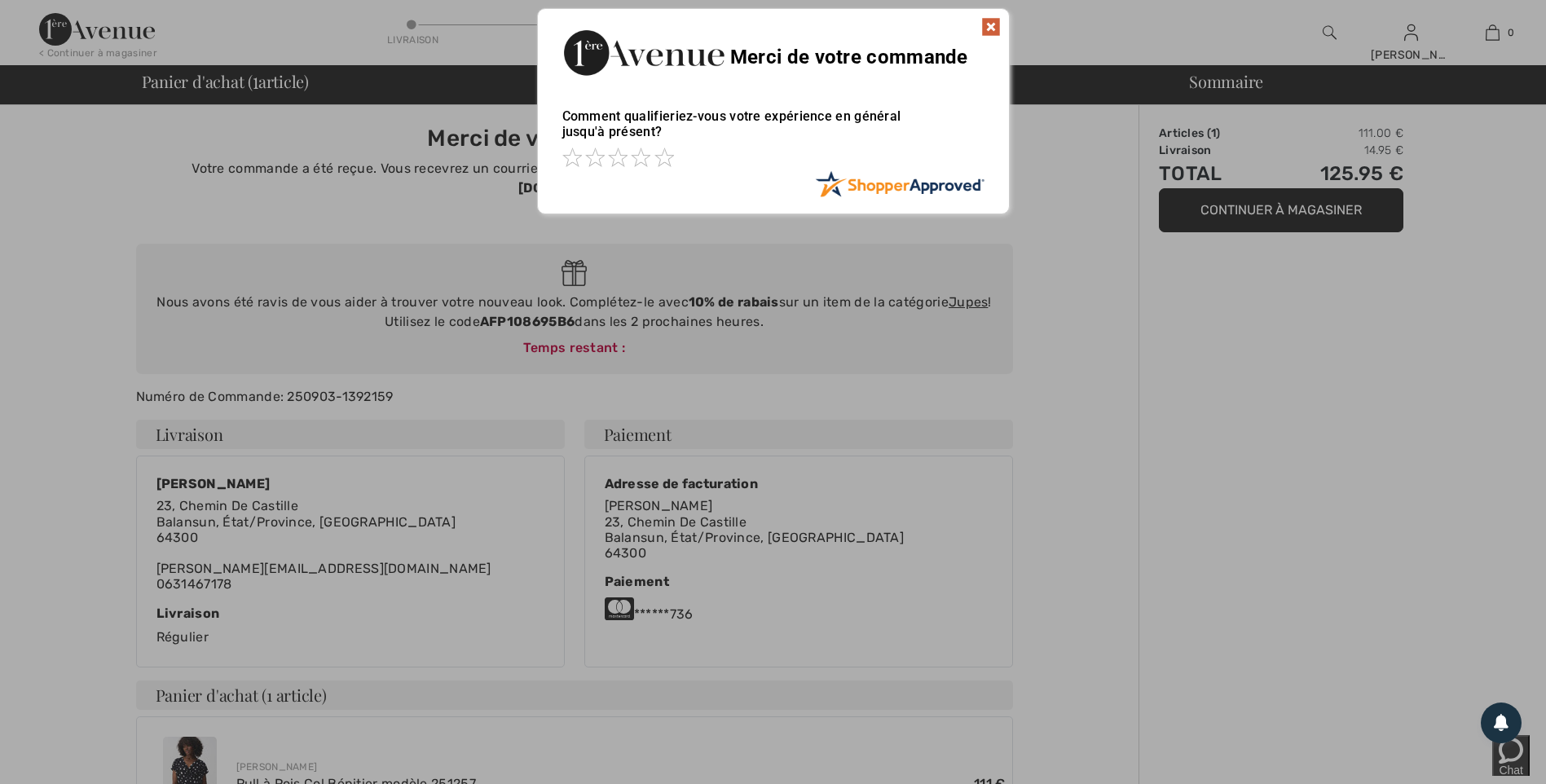
click at [991, 26] on img at bounding box center [990, 26] width 19 height 19
